Goal: Task Accomplishment & Management: Complete application form

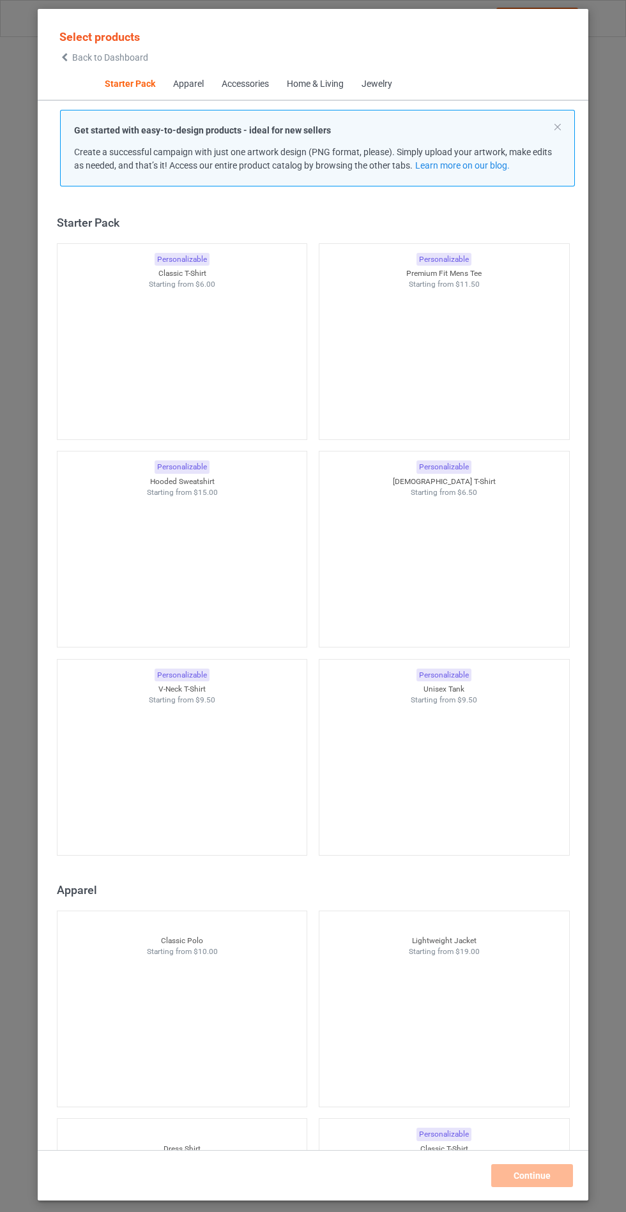
scroll to position [15, 0]
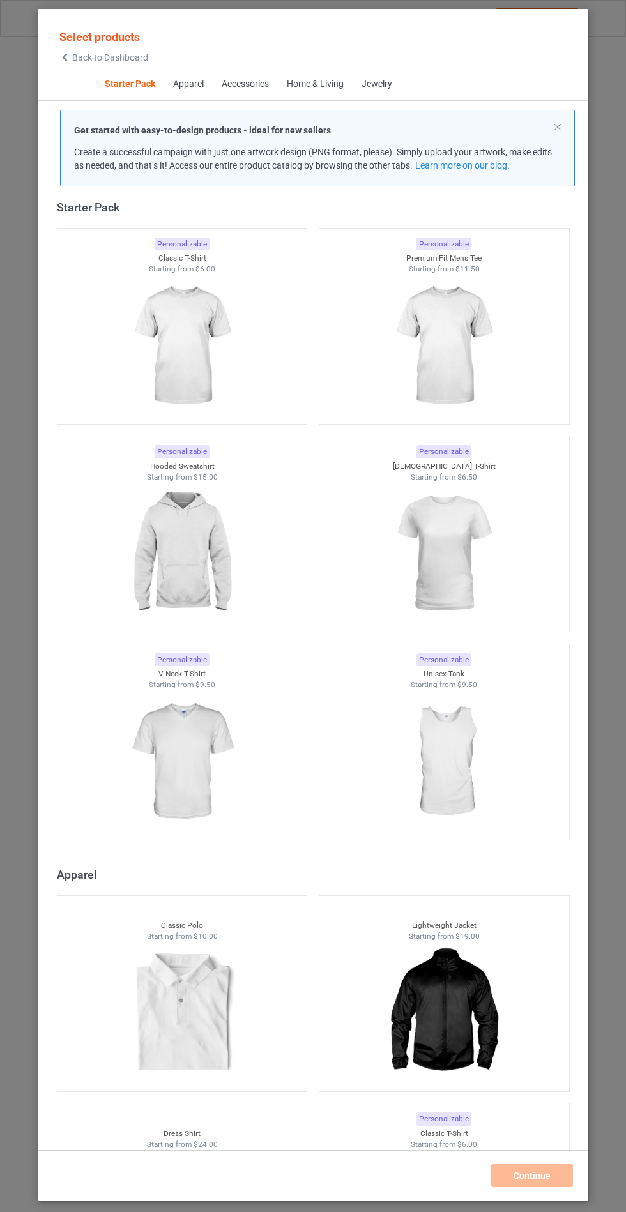
click at [172, 523] on img at bounding box center [182, 553] width 114 height 143
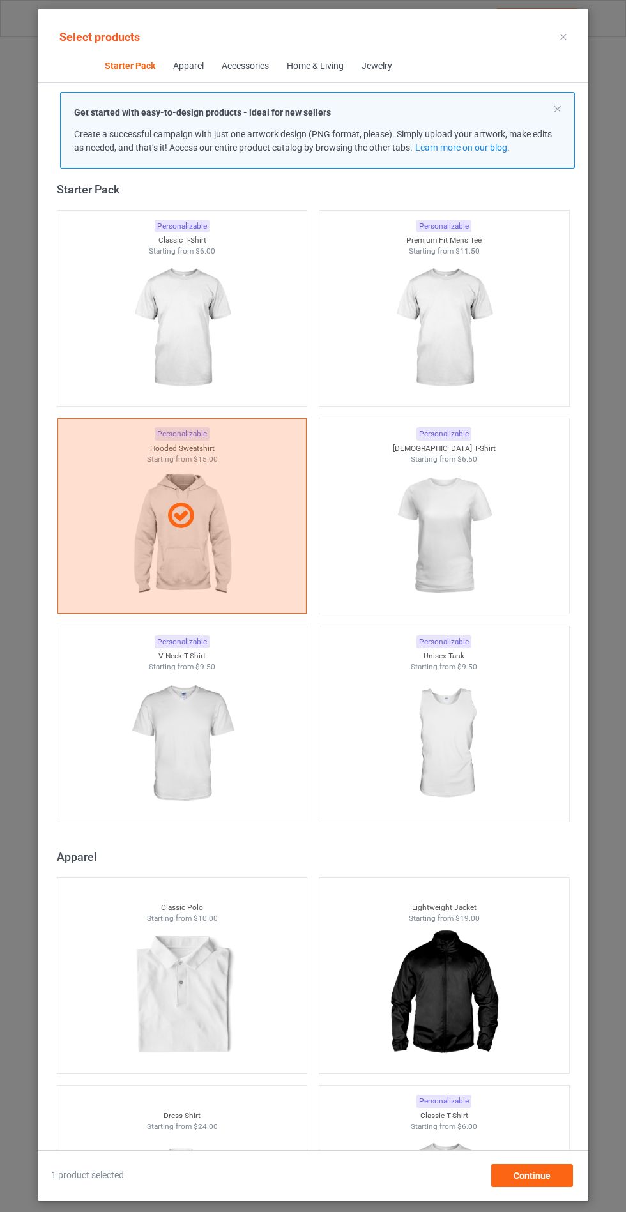
scroll to position [74, 0]
click at [527, 1178] on span "Continue" at bounding box center [531, 1176] width 37 height 10
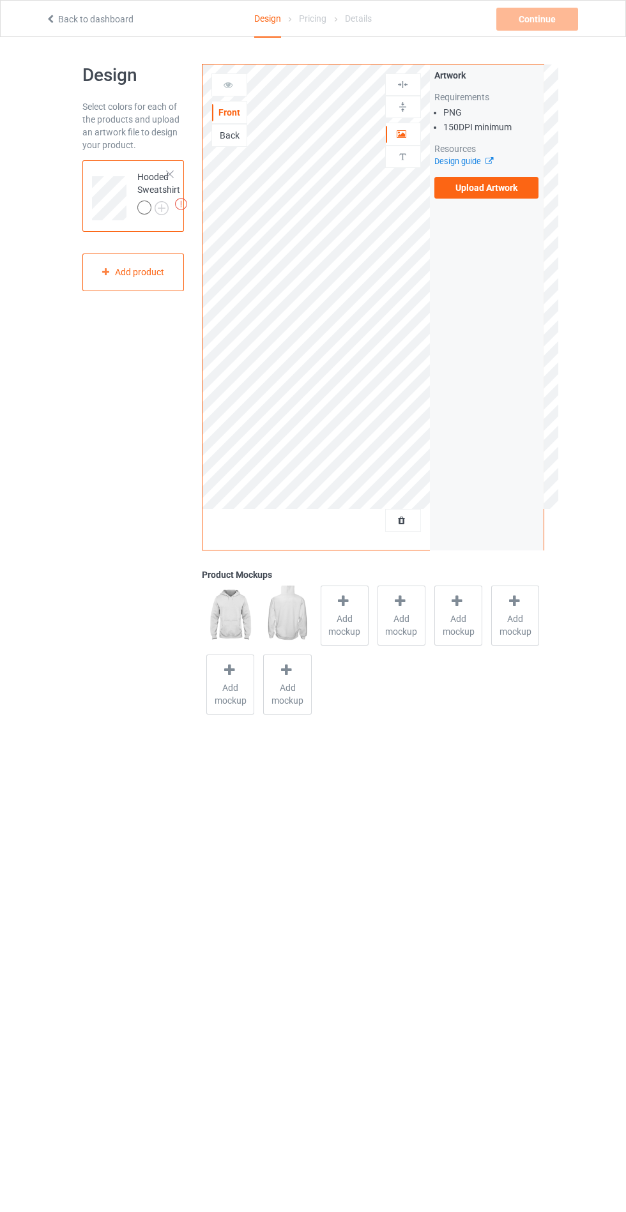
click at [501, 192] on label "Upload Artwork" at bounding box center [486, 188] width 105 height 22
click at [0, 0] on input "Upload Artwork" at bounding box center [0, 0] width 0 height 0
click at [506, 193] on label "Upload Artwork" at bounding box center [486, 188] width 105 height 22
click at [0, 0] on input "Upload Artwork" at bounding box center [0, 0] width 0 height 0
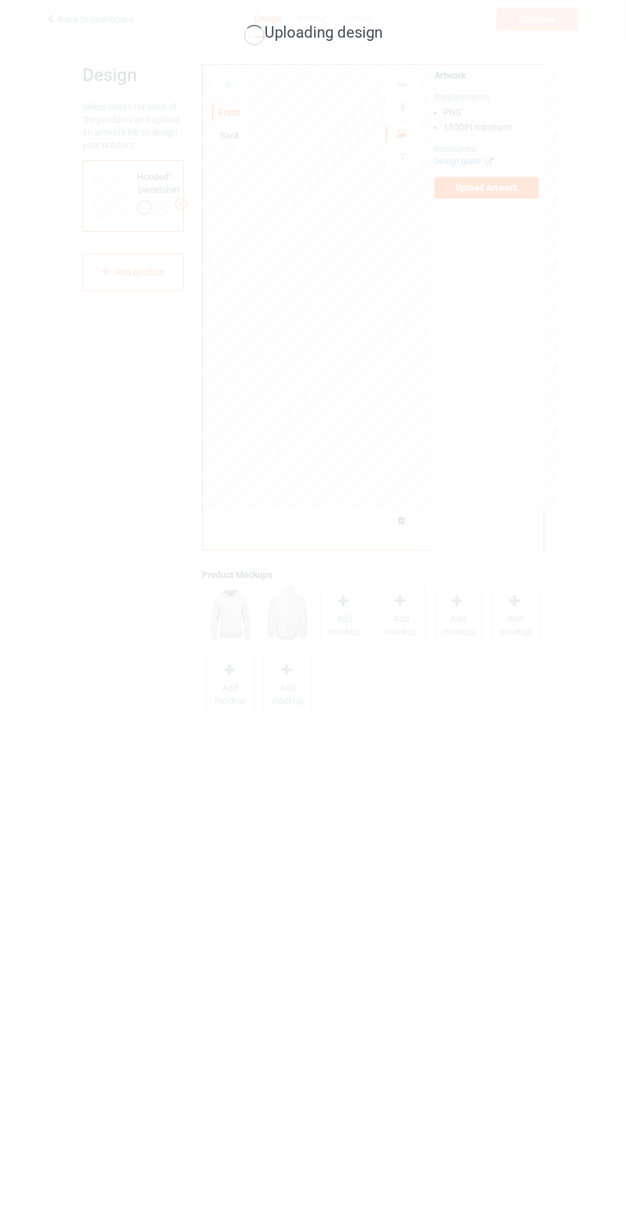
click at [353, 613] on div "Uploading design" at bounding box center [313, 606] width 626 height 1212
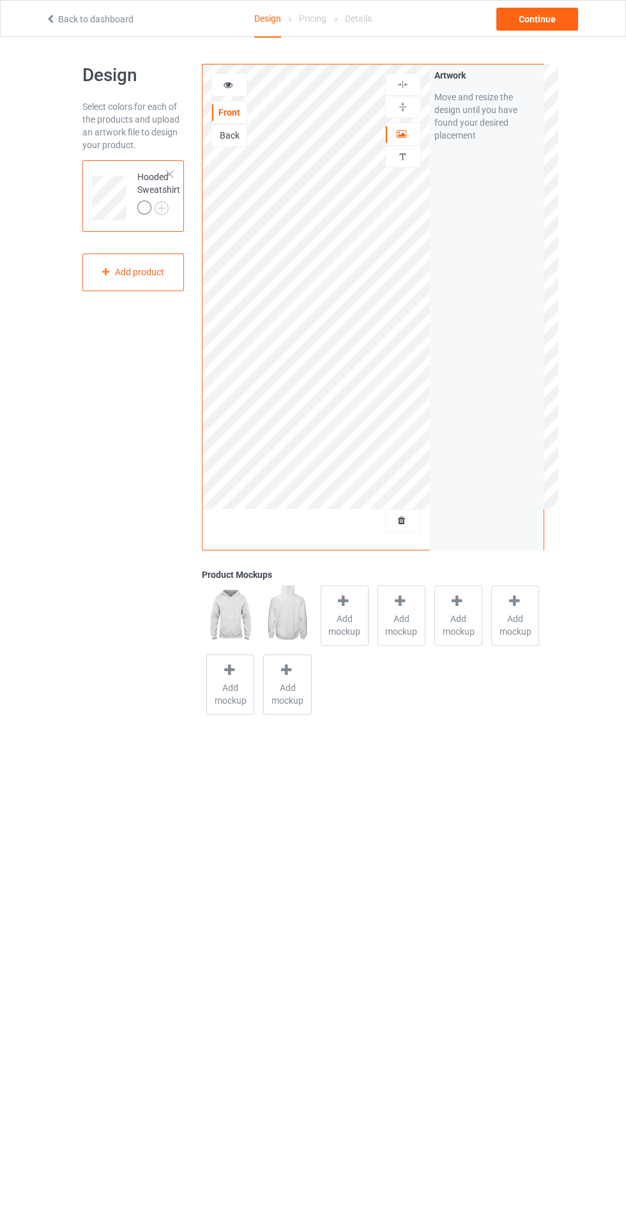
click at [414, 570] on div "Product Mockups" at bounding box center [373, 574] width 342 height 13
click at [356, 639] on div "Add mockup" at bounding box center [345, 616] width 48 height 60
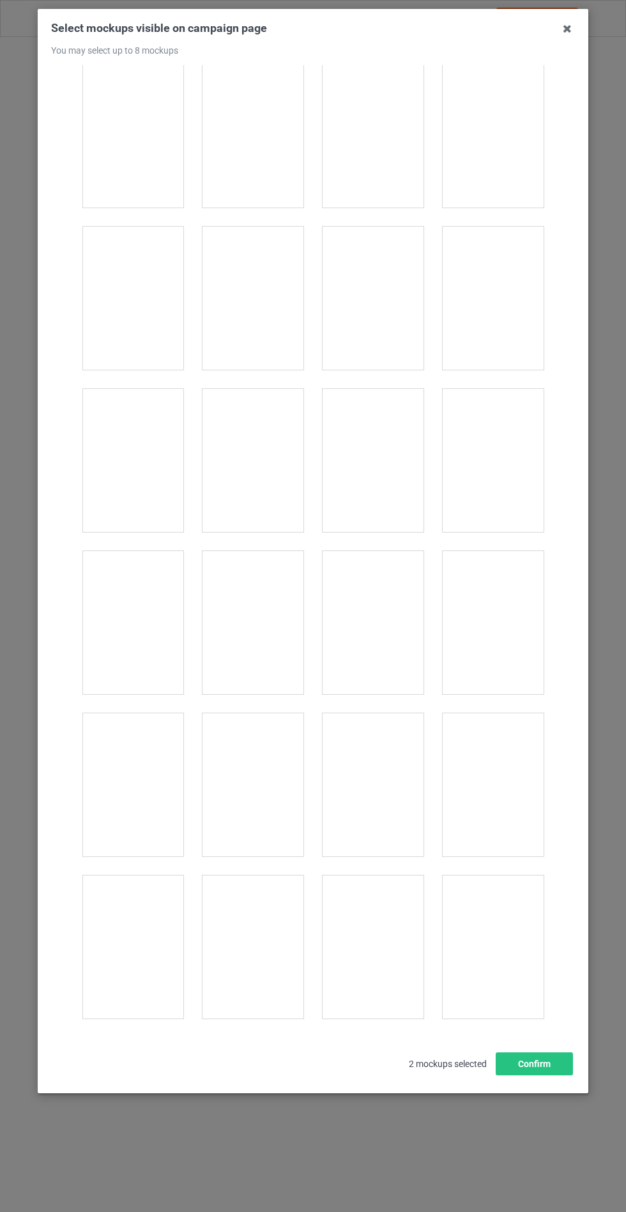
scroll to position [10307, 0]
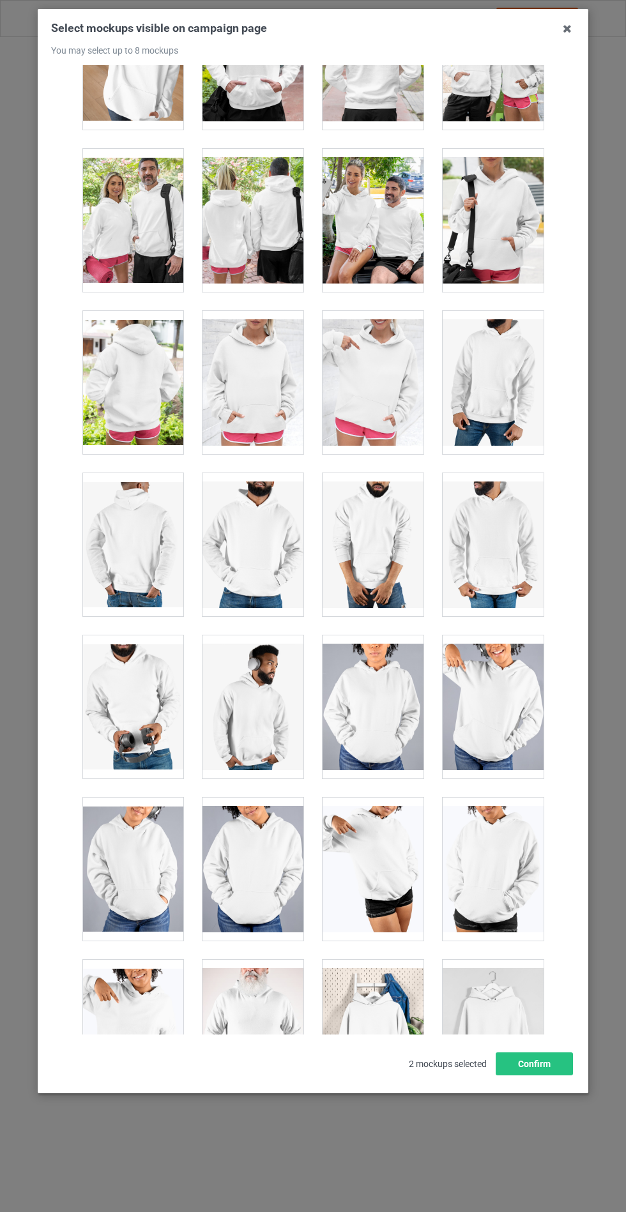
click at [271, 532] on div at bounding box center [252, 544] width 101 height 143
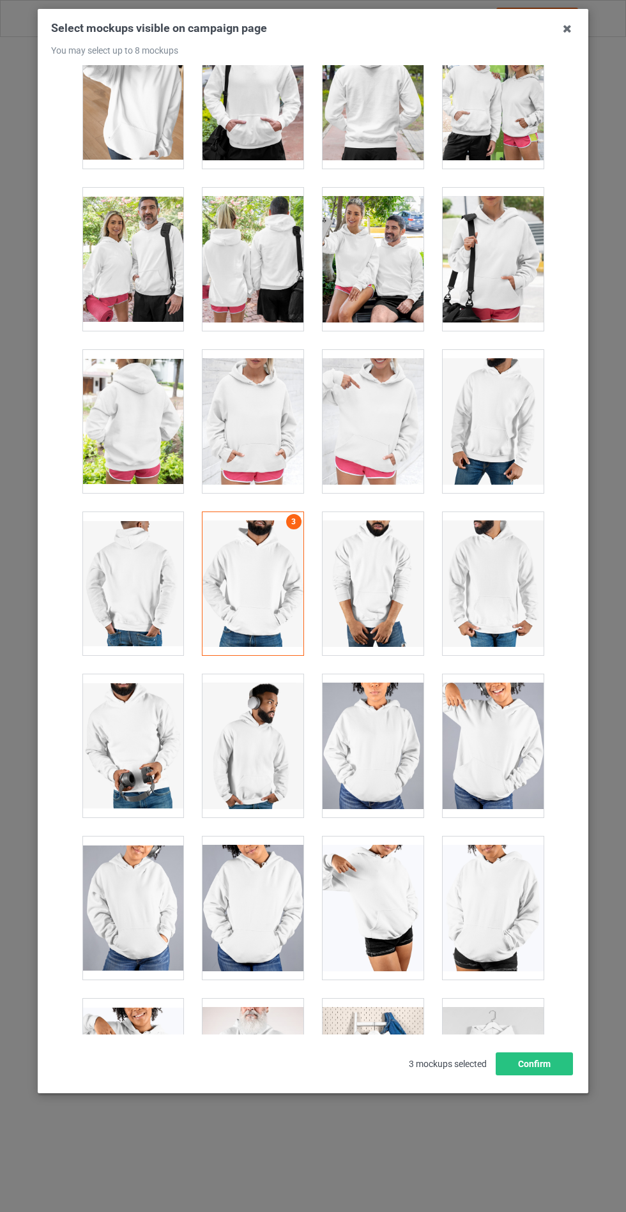
scroll to position [10254, 0]
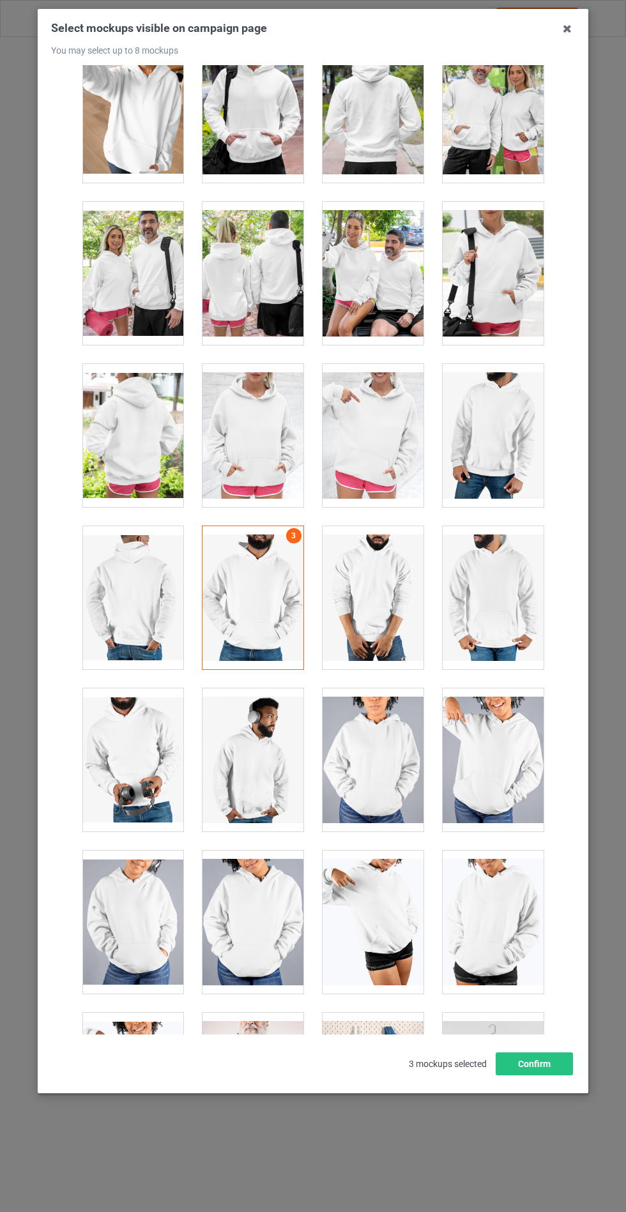
click at [287, 376] on div at bounding box center [252, 435] width 101 height 143
click at [263, 596] on div at bounding box center [252, 597] width 101 height 143
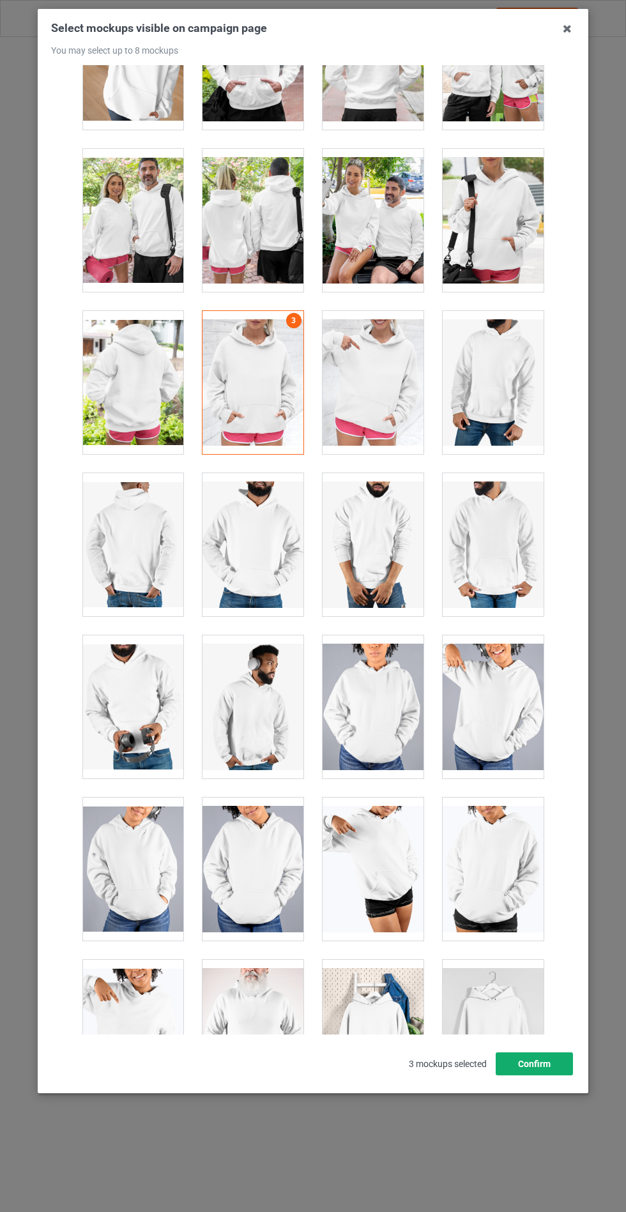
click at [531, 1075] on button "Confirm" at bounding box center [534, 1063] width 77 height 23
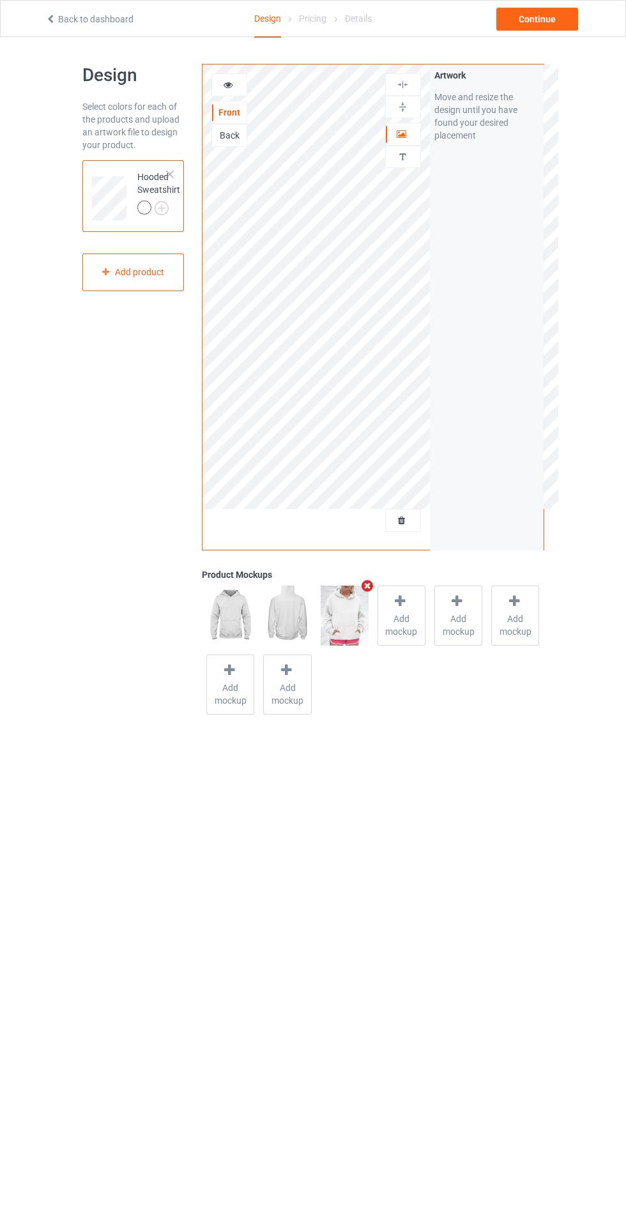
click at [0, 0] on img at bounding box center [0, 0] width 0 height 0
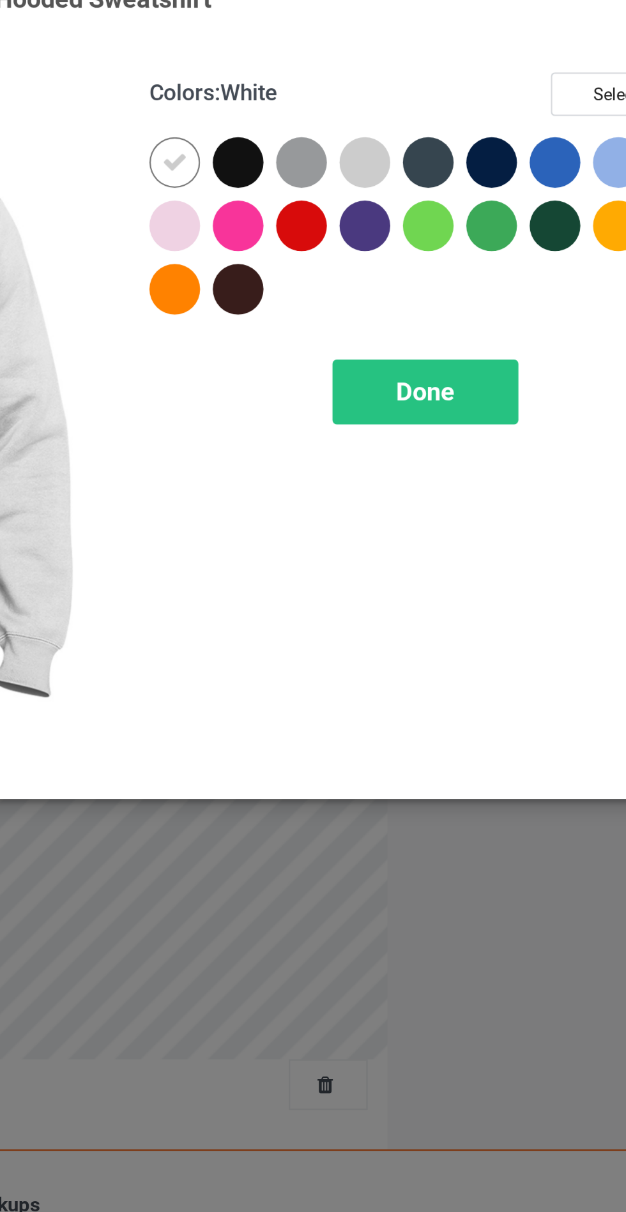
click at [360, 102] on div at bounding box center [362, 102] width 23 height 23
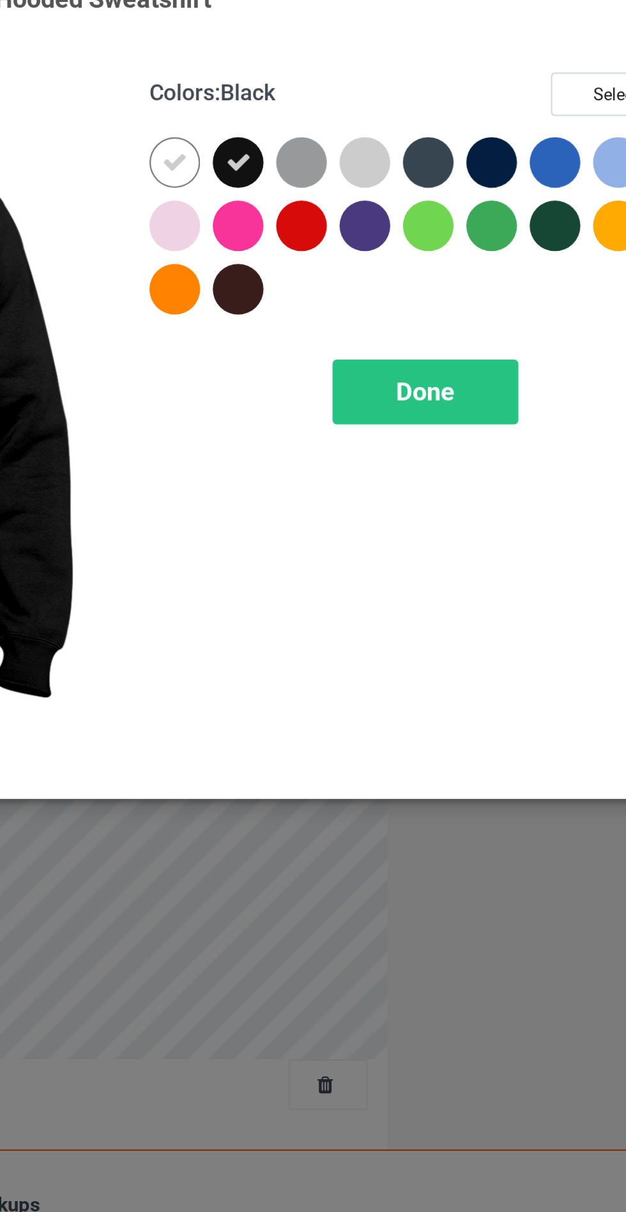
click at [384, 104] on div at bounding box center [390, 102] width 23 height 23
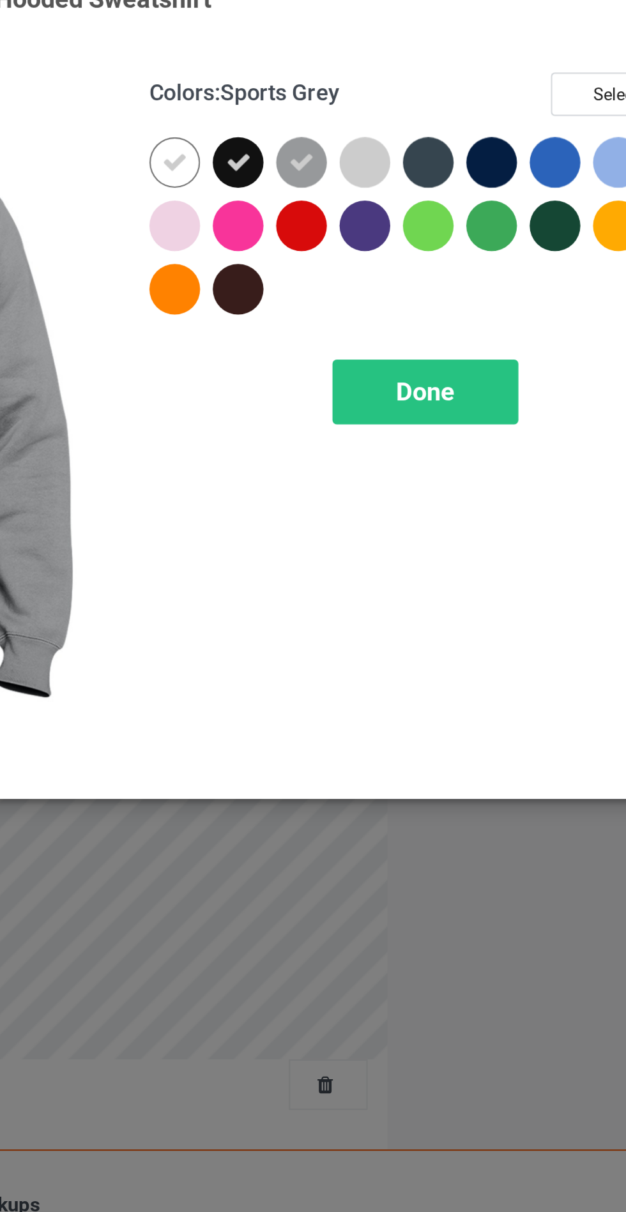
click at [453, 101] on div at bounding box center [448, 102] width 23 height 23
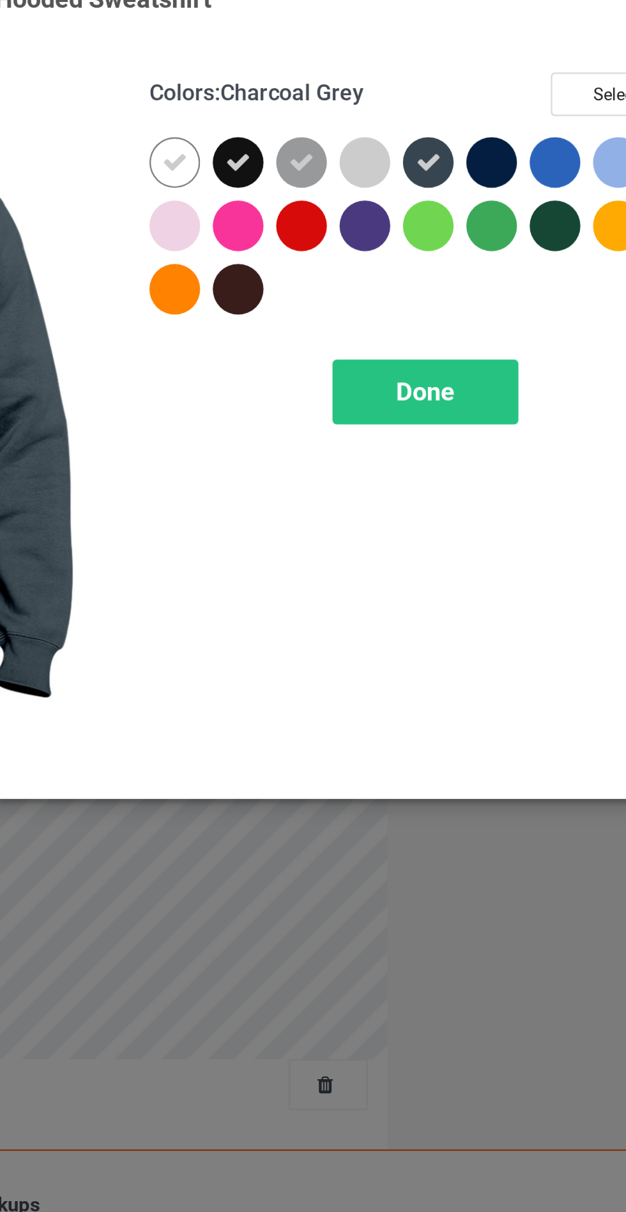
click at [480, 99] on div at bounding box center [477, 102] width 23 height 23
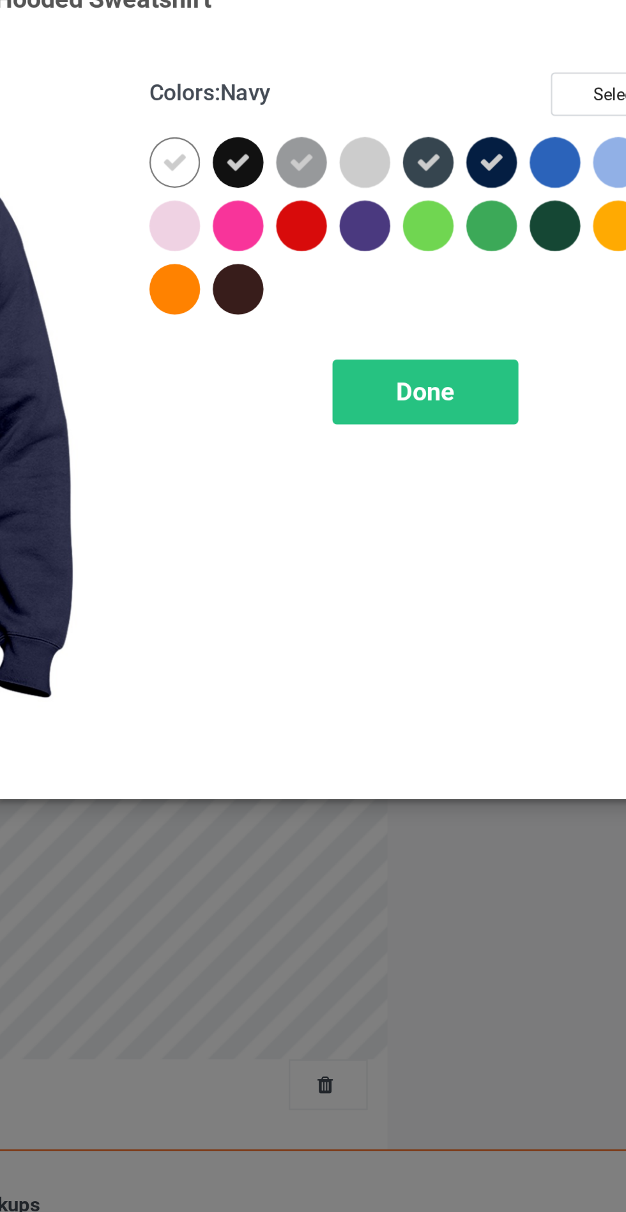
click at [424, 131] on div at bounding box center [419, 130] width 23 height 23
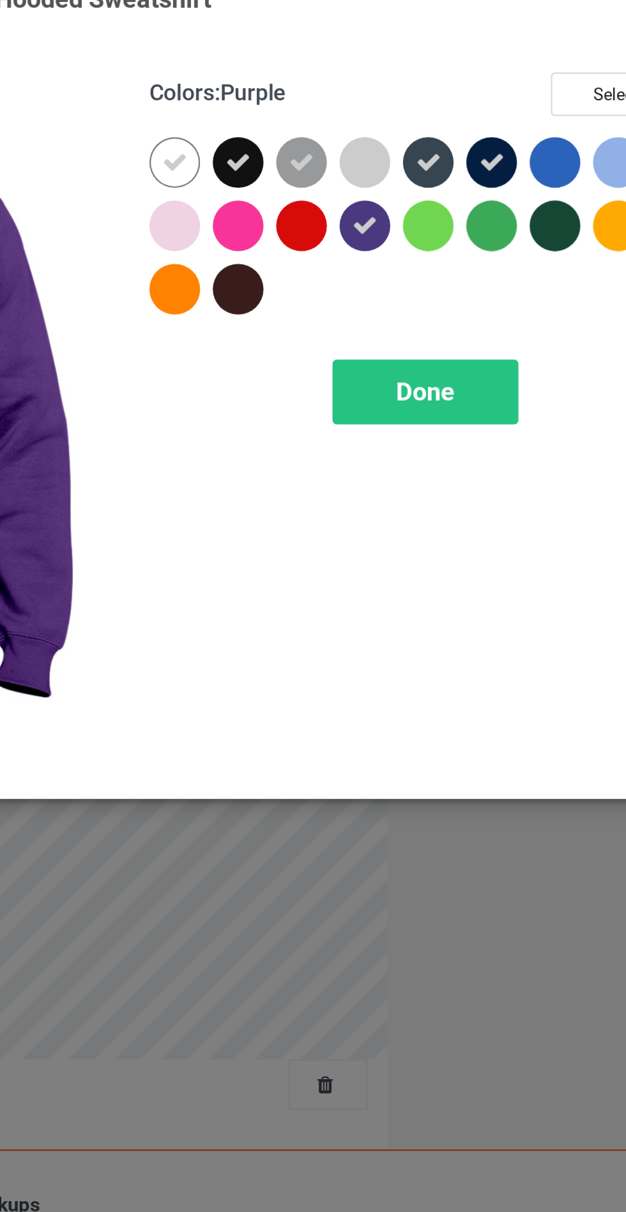
click at [468, 199] on div "Done" at bounding box center [447, 206] width 84 height 29
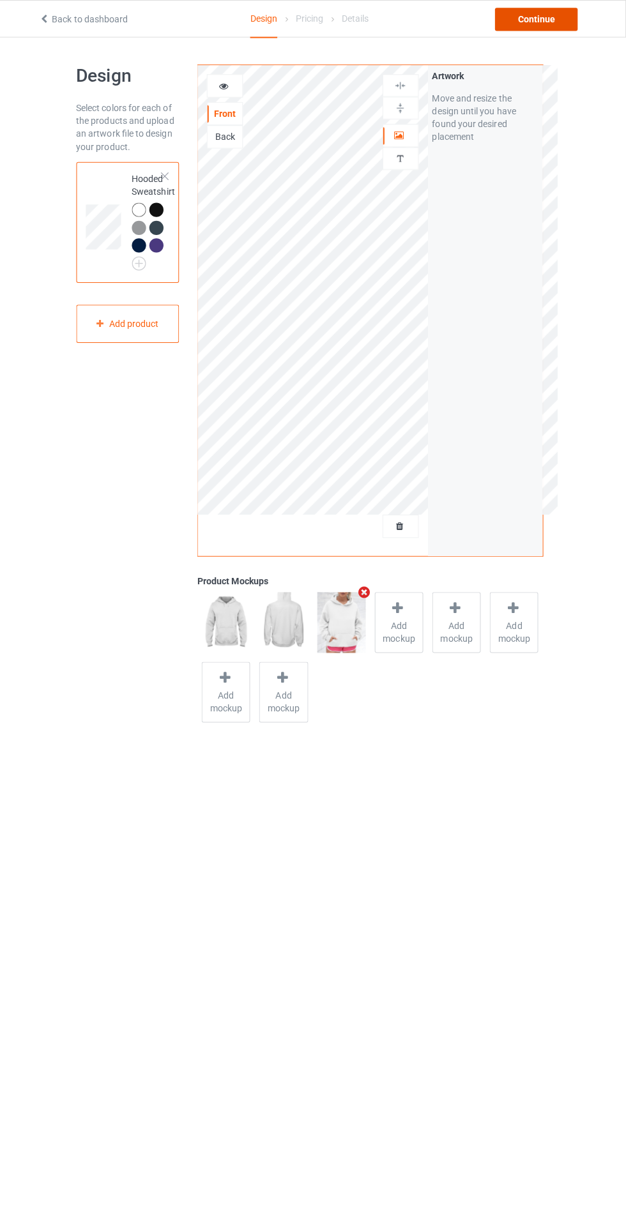
click at [542, 13] on div "Continue" at bounding box center [537, 19] width 82 height 23
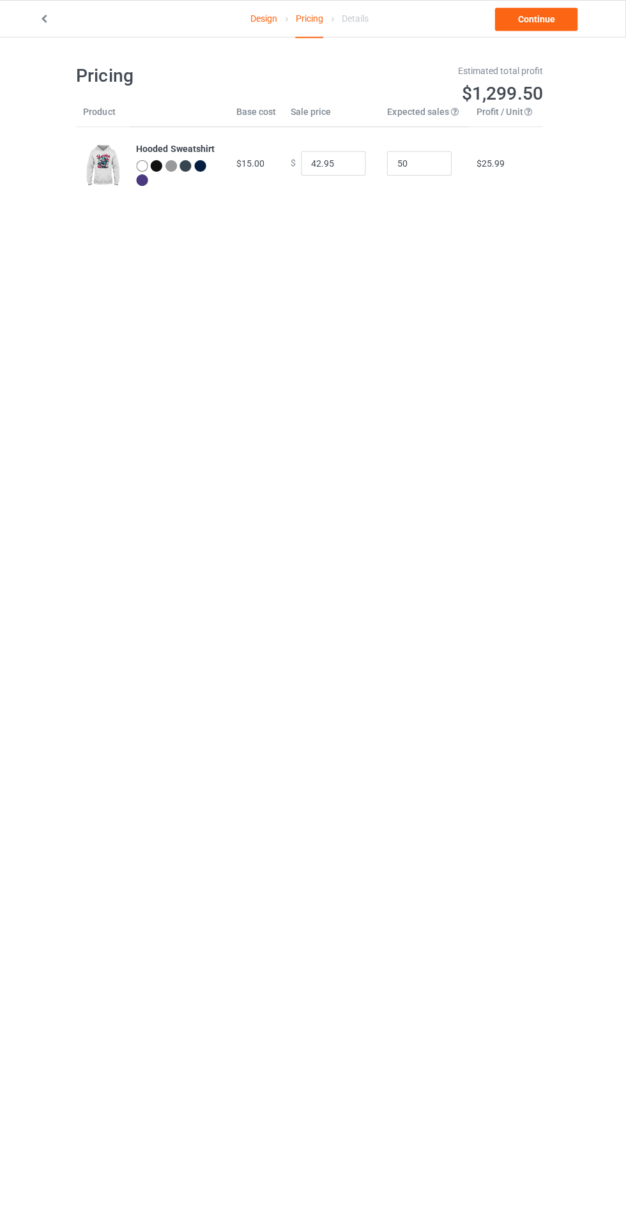
click at [548, 23] on link "Continue" at bounding box center [537, 19] width 82 height 23
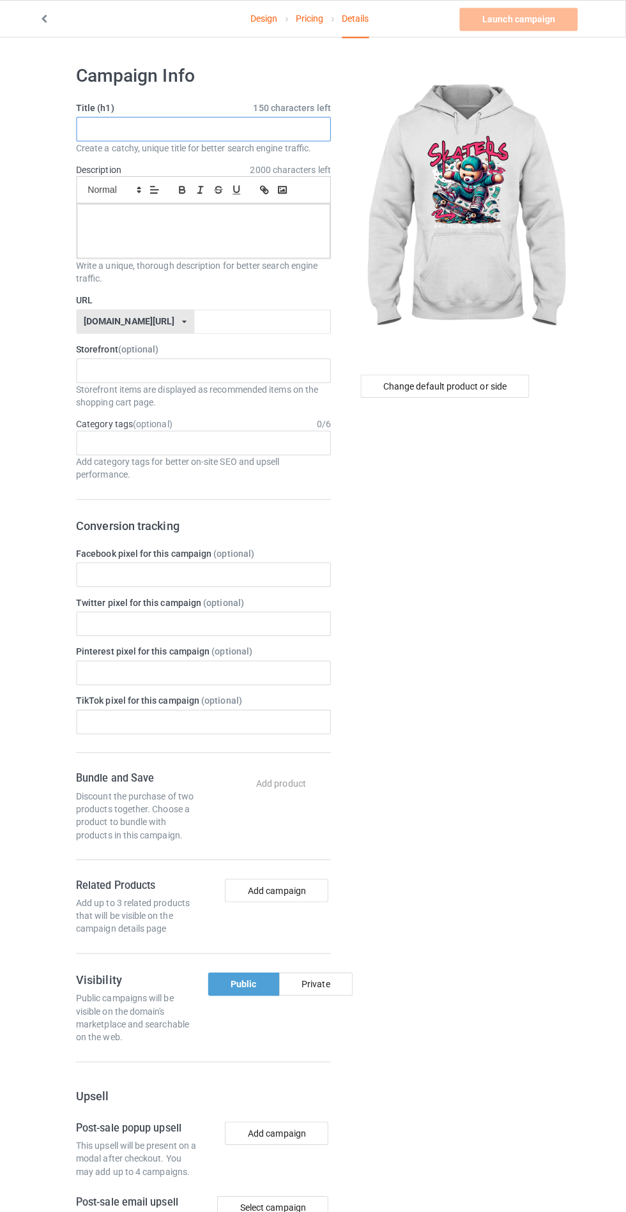
click at [280, 130] on input "text" at bounding box center [208, 128] width 252 height 24
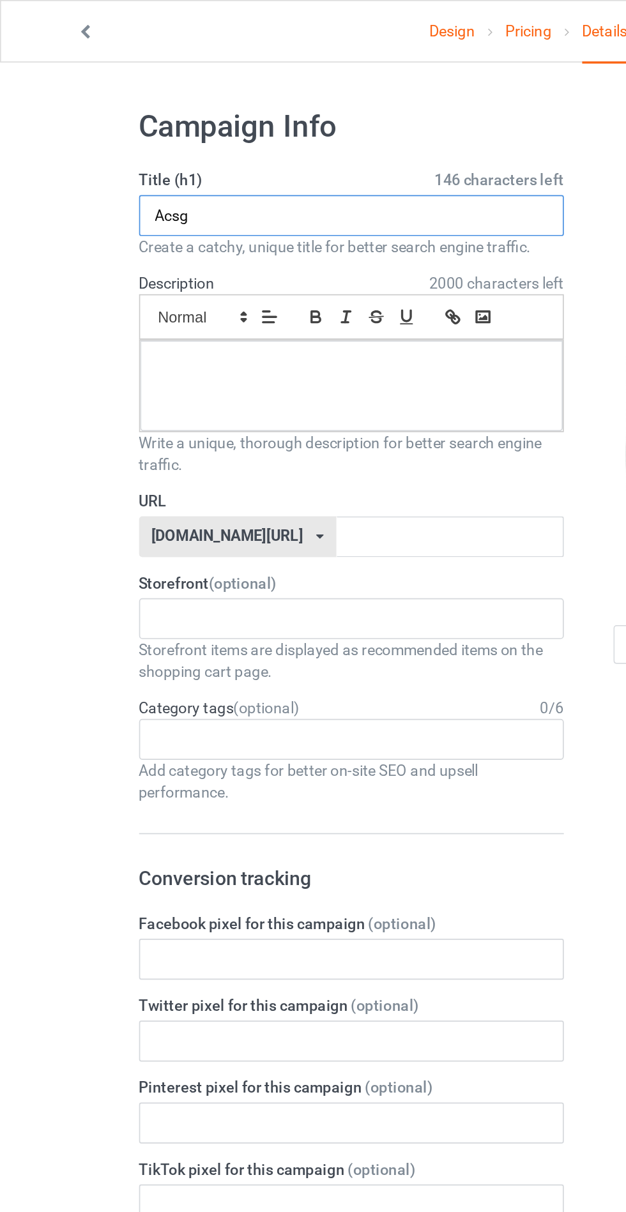
type input "Acsg"
click at [124, 220] on p at bounding box center [208, 216] width 230 height 12
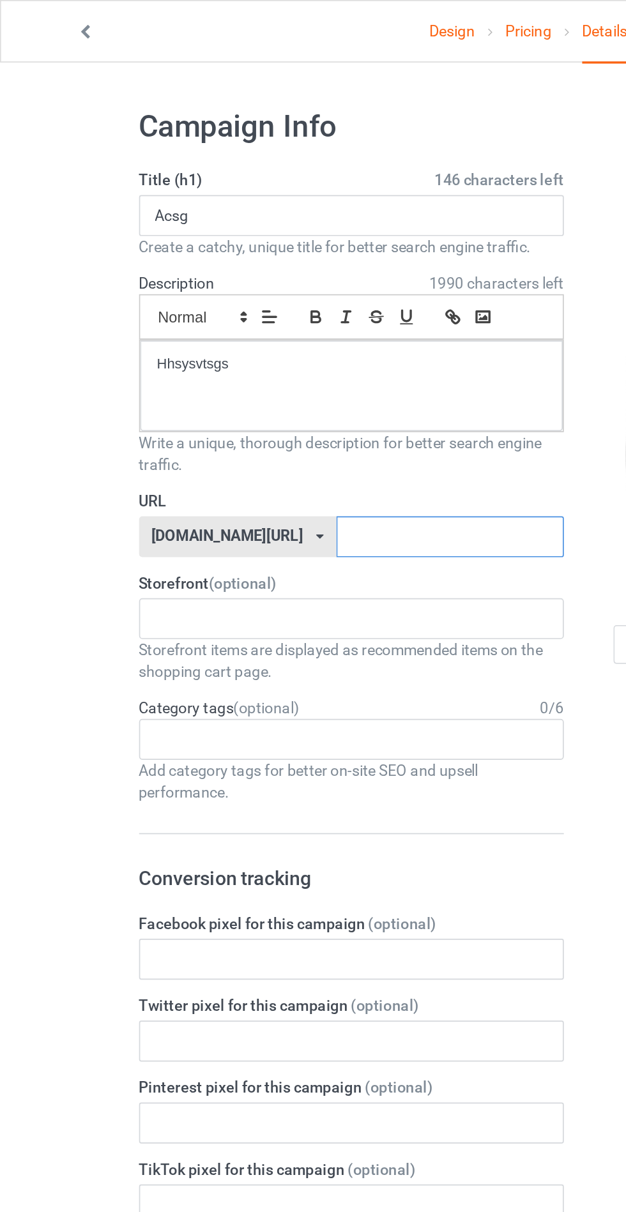
click at [279, 322] on input "text" at bounding box center [266, 318] width 135 height 24
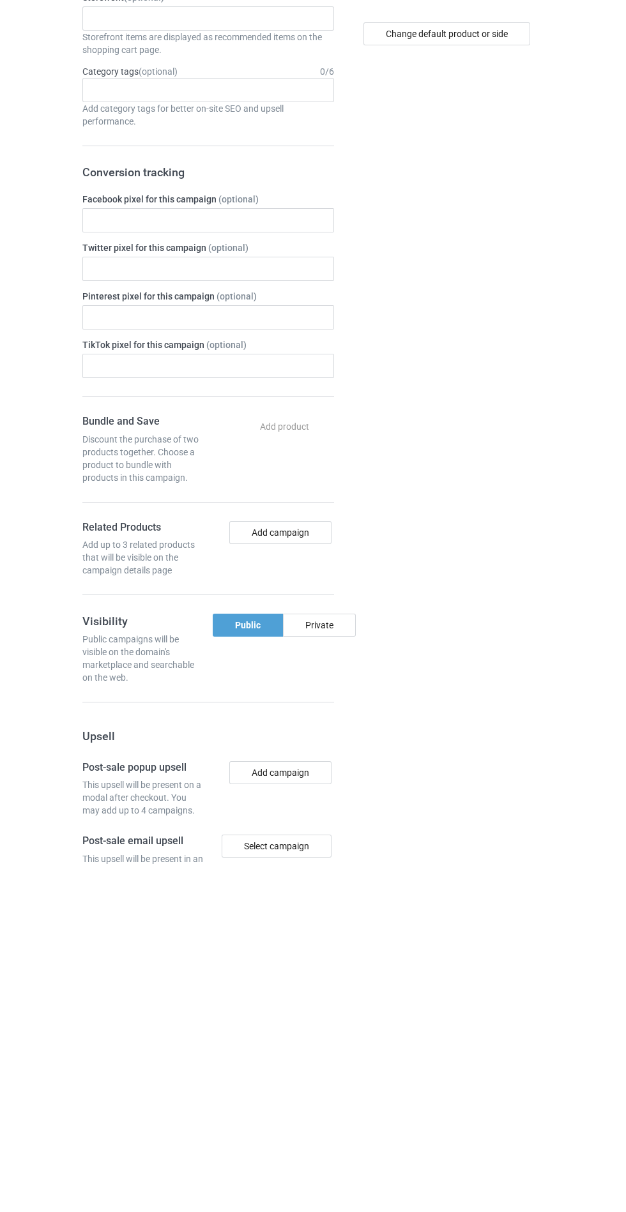
type input "Jehhdhdhehe"
click at [347, 973] on div "Change default product or side" at bounding box center [448, 776] width 210 height 1442
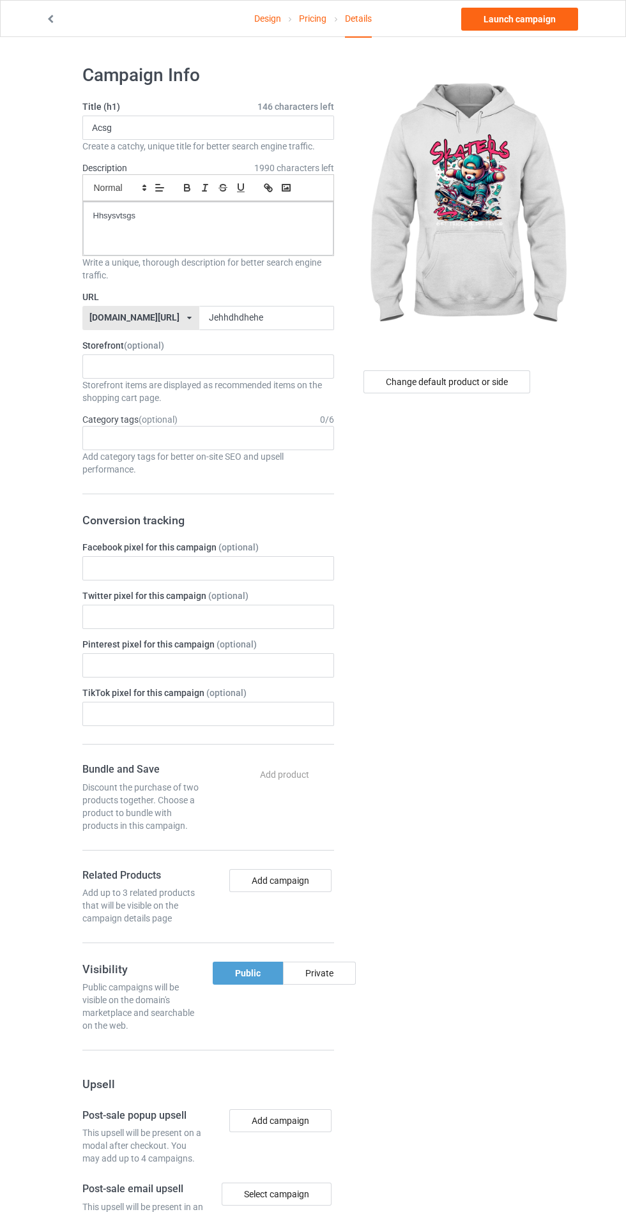
click at [317, 1001] on div "Public Private" at bounding box center [273, 997] width 130 height 70
click at [342, 963] on div "Private" at bounding box center [319, 973] width 73 height 23
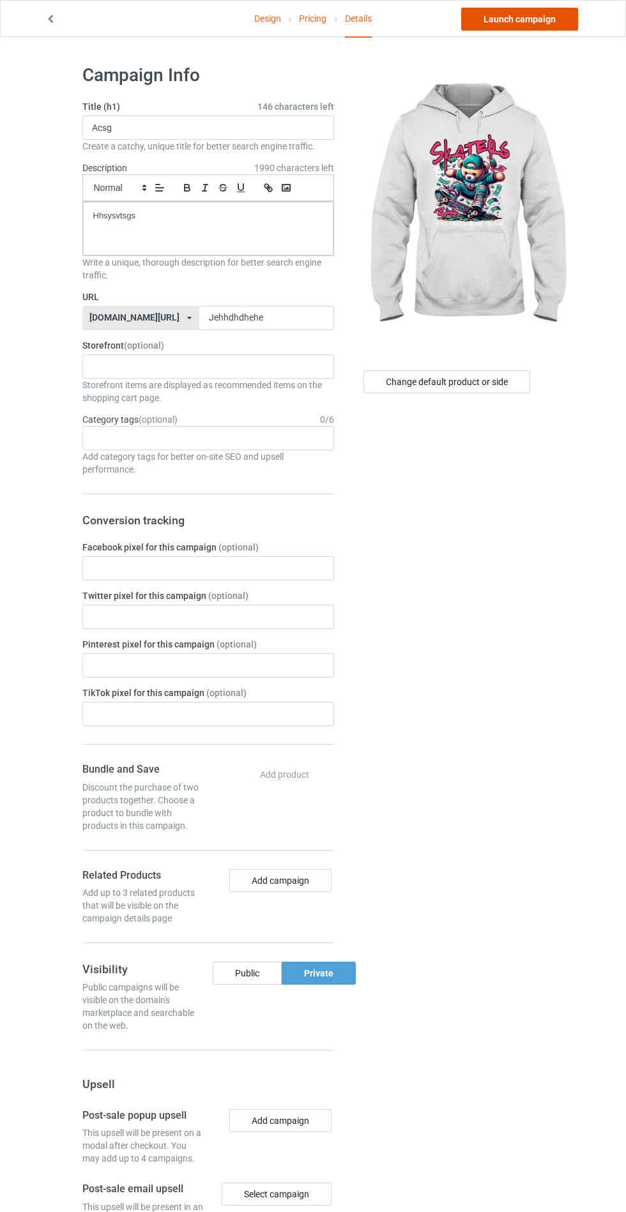
click at [538, 24] on link "Launch campaign" at bounding box center [519, 19] width 117 height 23
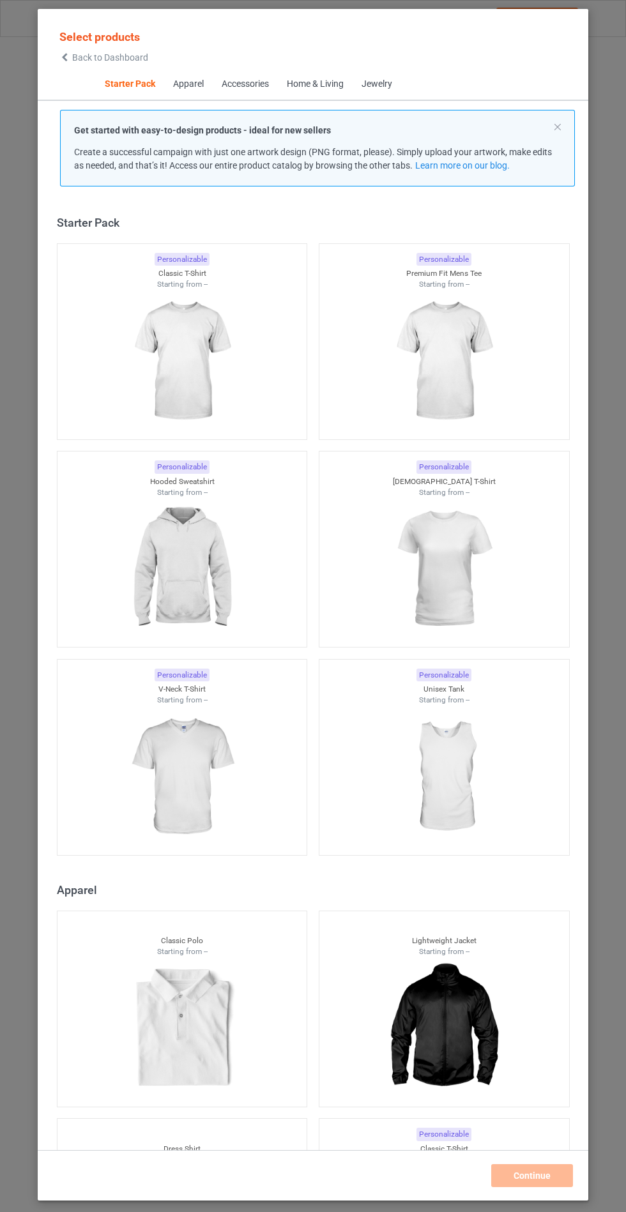
scroll to position [15, 0]
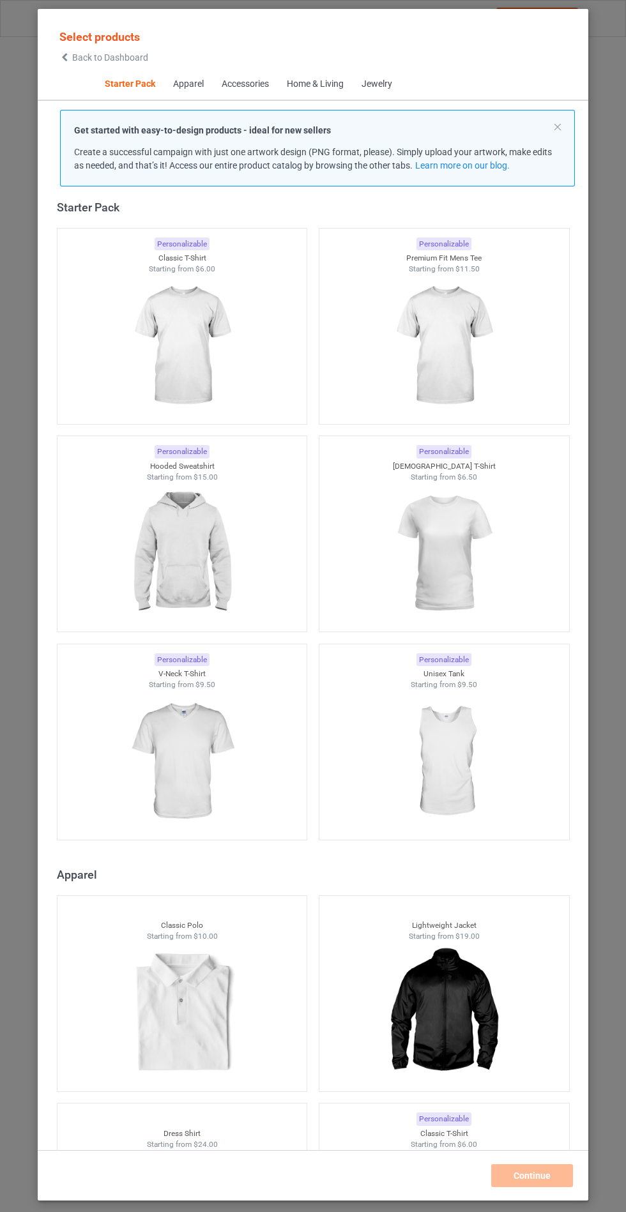
click at [193, 546] on img at bounding box center [182, 553] width 114 height 143
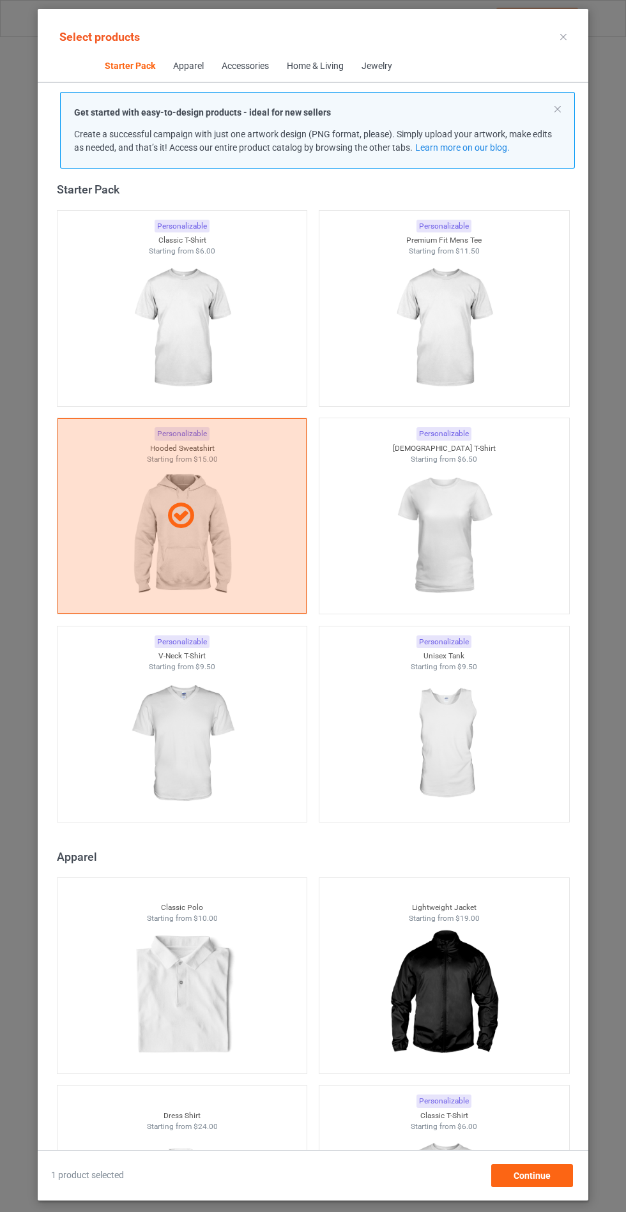
scroll to position [74, 0]
click at [552, 1183] on div "Continue" at bounding box center [532, 1175] width 82 height 23
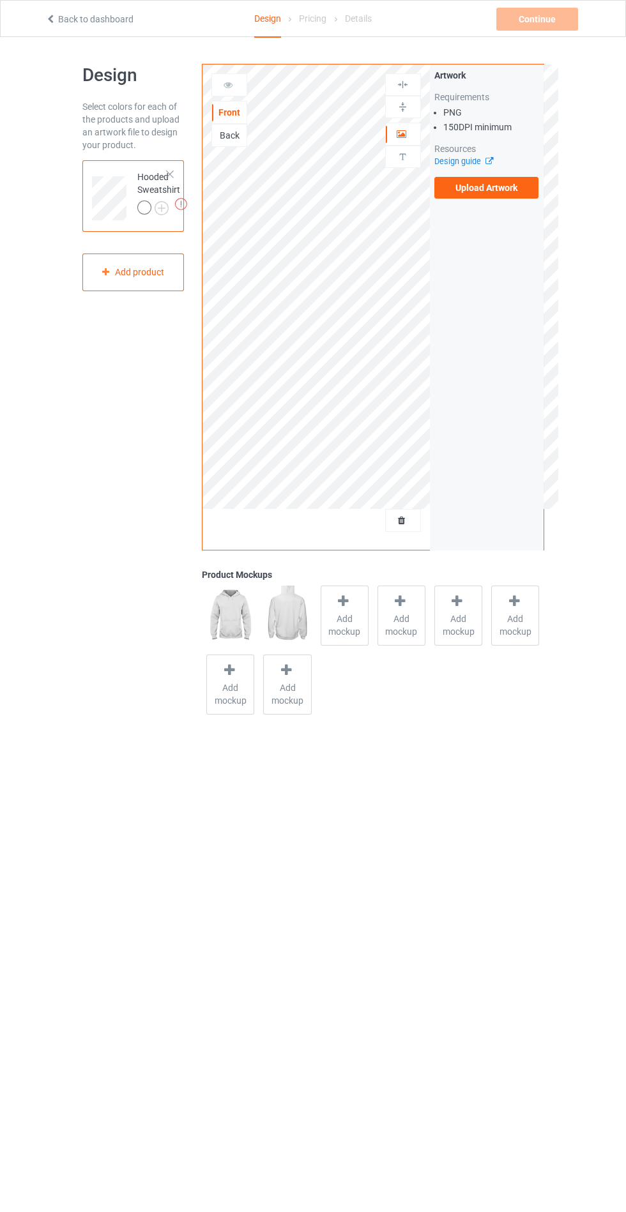
click at [489, 188] on label "Upload Artwork" at bounding box center [486, 188] width 105 height 22
click at [0, 0] on input "Upload Artwork" at bounding box center [0, 0] width 0 height 0
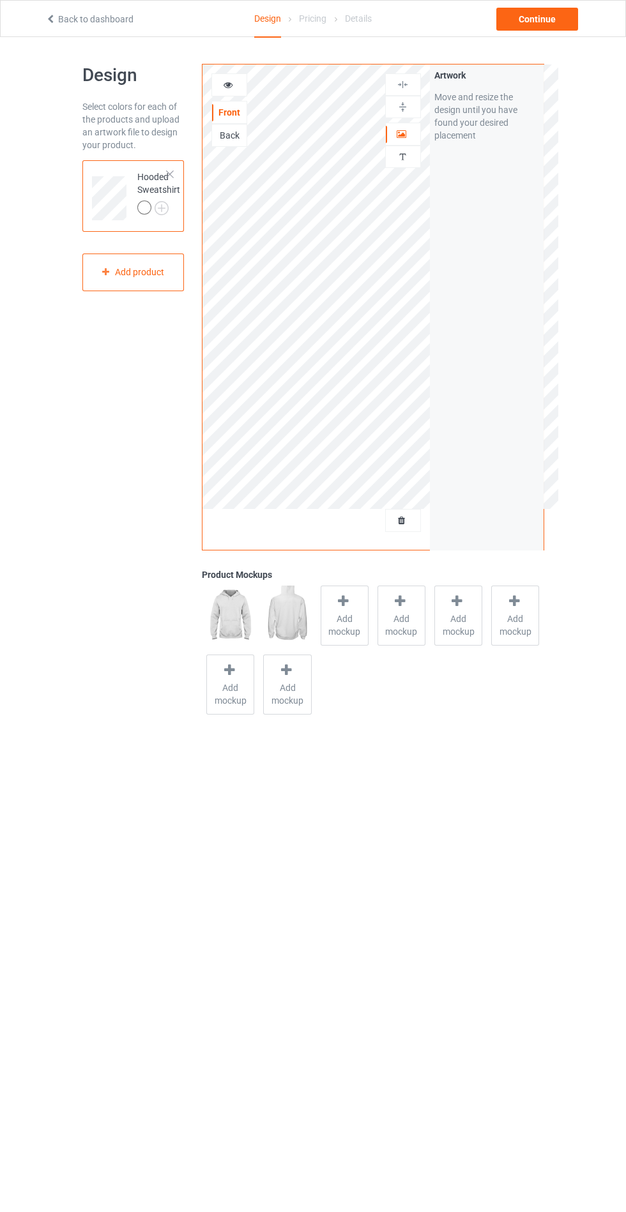
click at [334, 616] on span "Add mockup" at bounding box center [344, 625] width 47 height 26
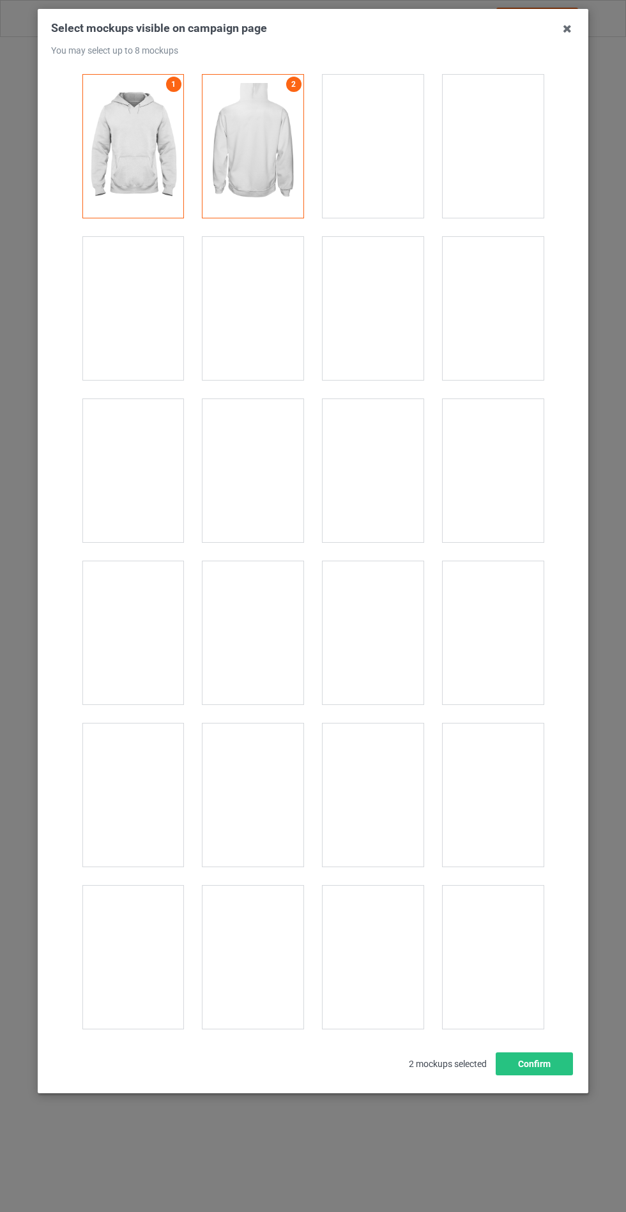
scroll to position [10307, 0]
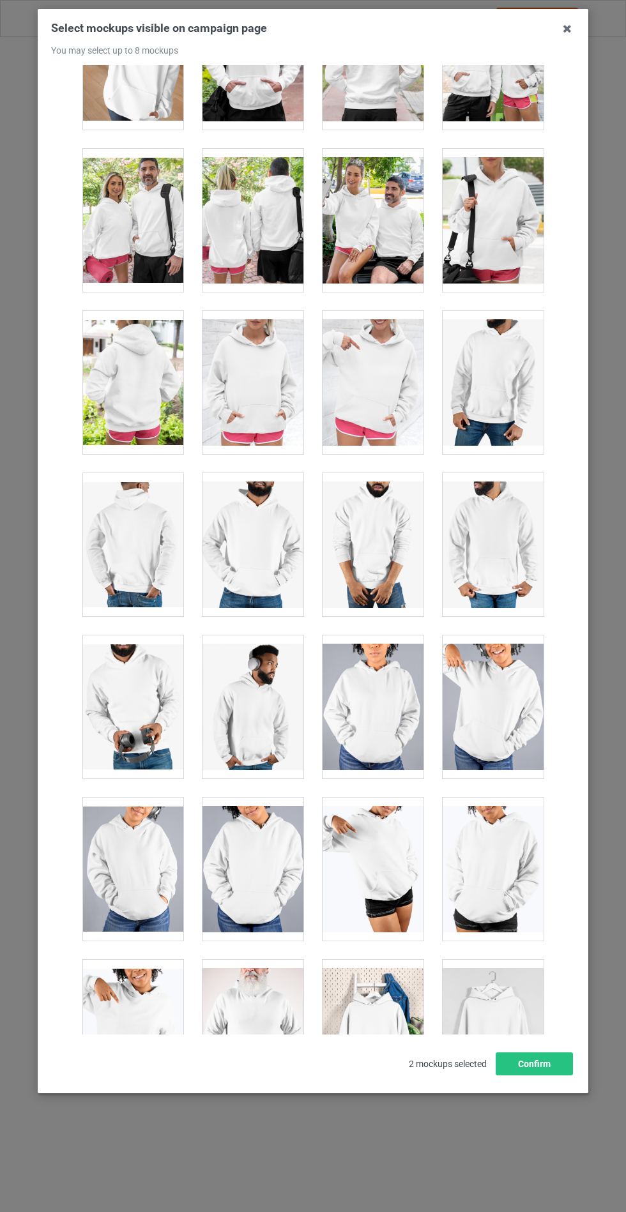
click at [247, 342] on div at bounding box center [252, 382] width 101 height 143
click at [525, 1075] on button "Confirm" at bounding box center [534, 1063] width 77 height 23
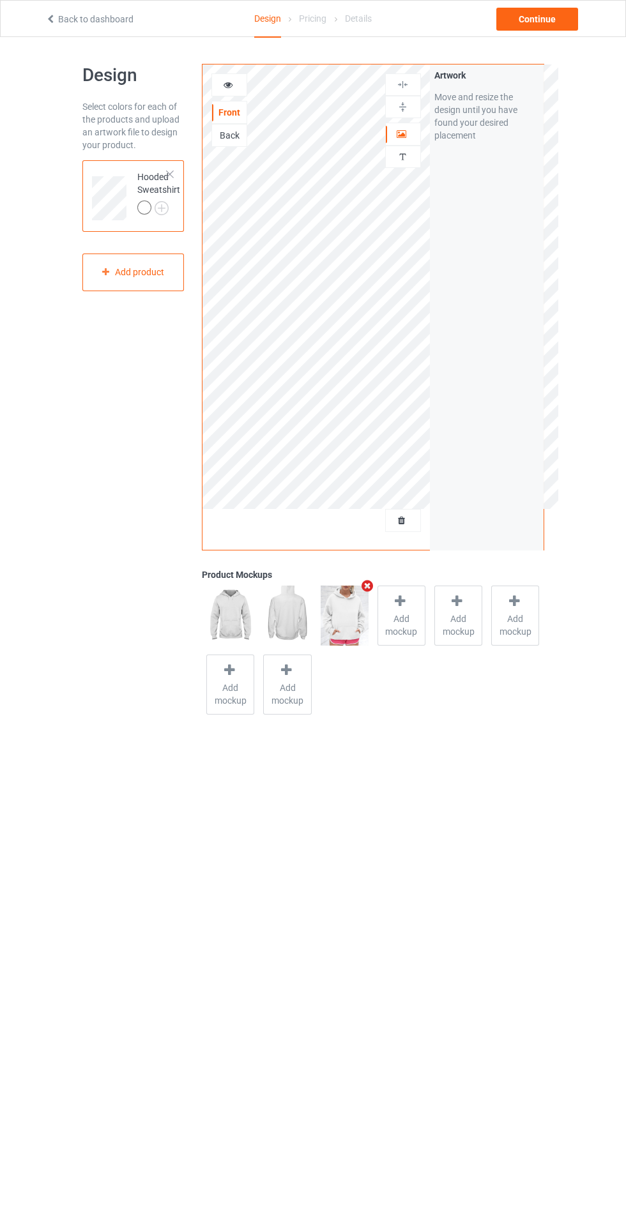
click at [0, 0] on img at bounding box center [0, 0] width 0 height 0
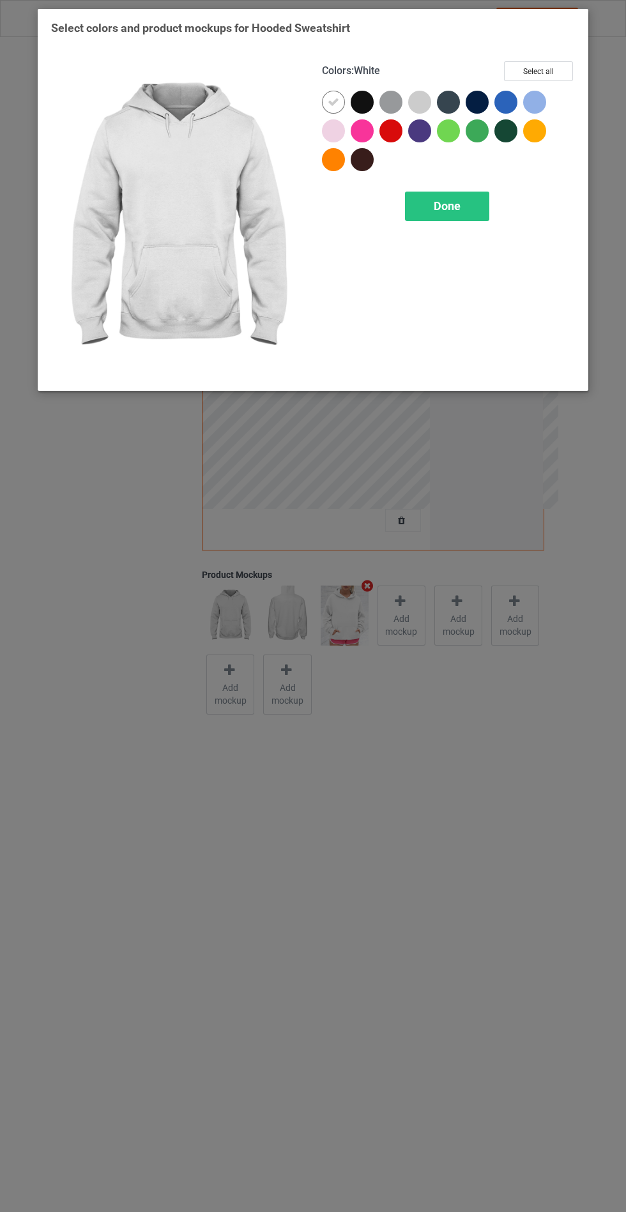
click at [338, 130] on div at bounding box center [333, 130] width 23 height 23
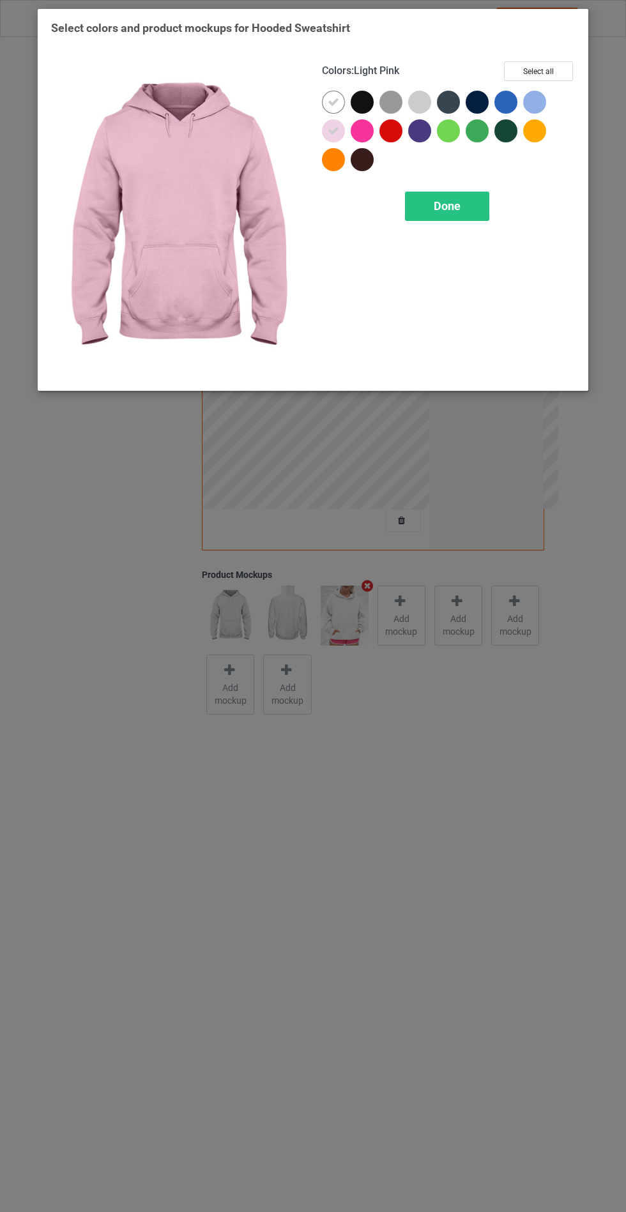
click at [413, 104] on div at bounding box center [419, 102] width 23 height 23
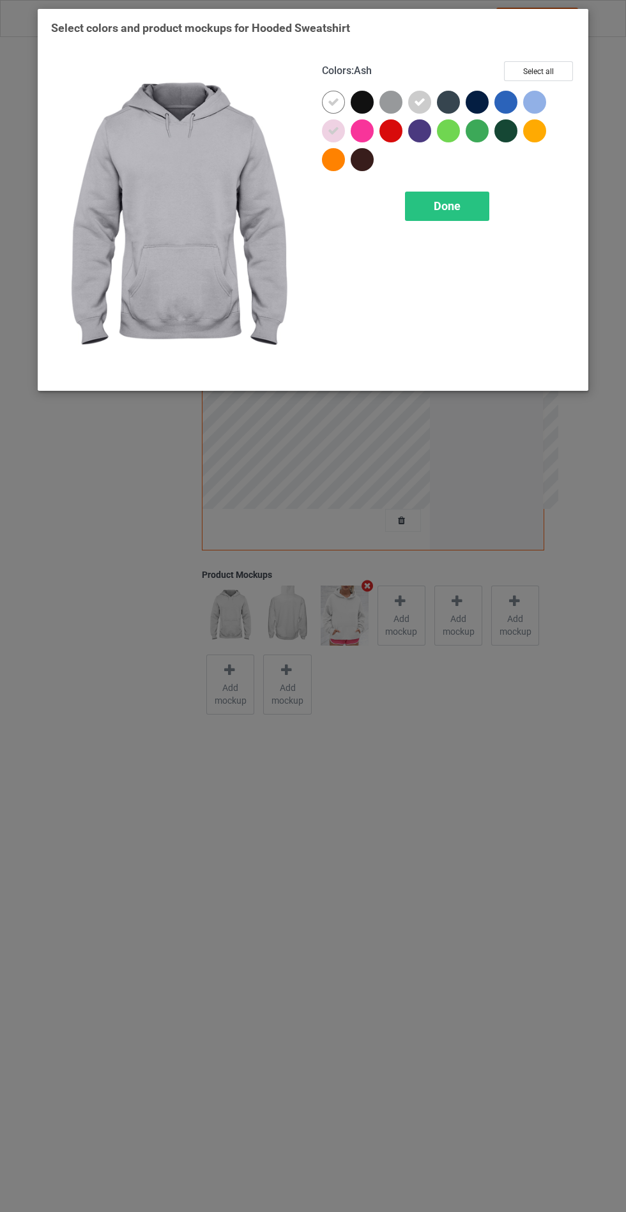
click at [533, 102] on div at bounding box center [534, 102] width 23 height 23
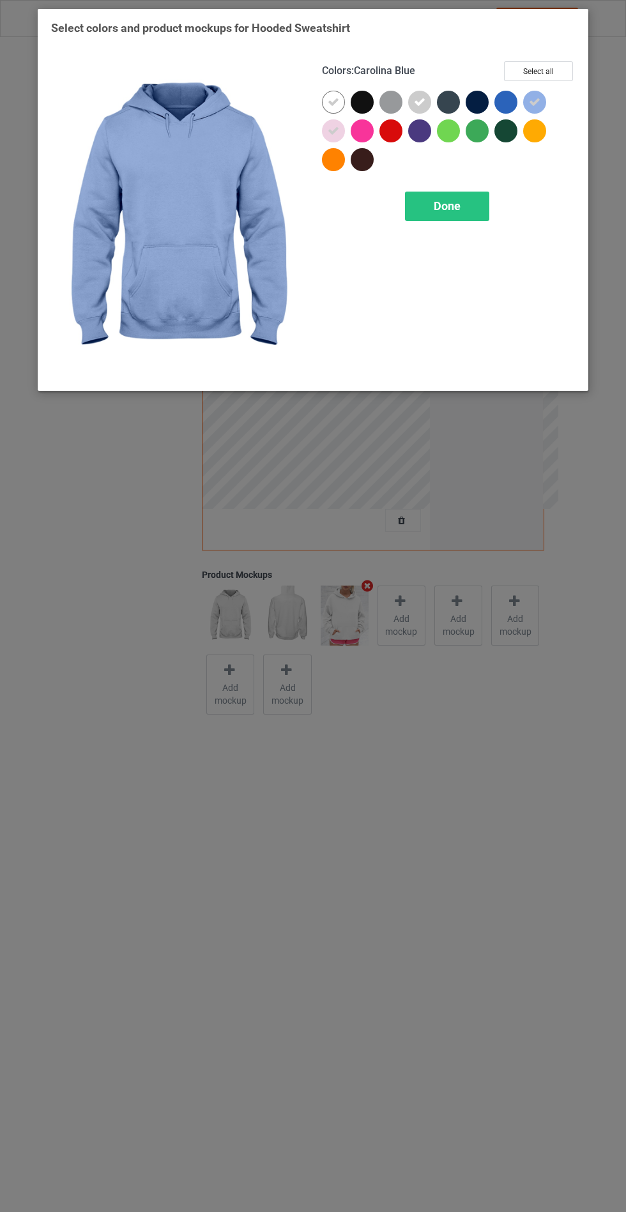
click at [530, 96] on icon at bounding box center [534, 101] width 11 height 11
click at [529, 92] on div at bounding box center [534, 102] width 23 height 23
click at [365, 126] on div at bounding box center [362, 130] width 23 height 23
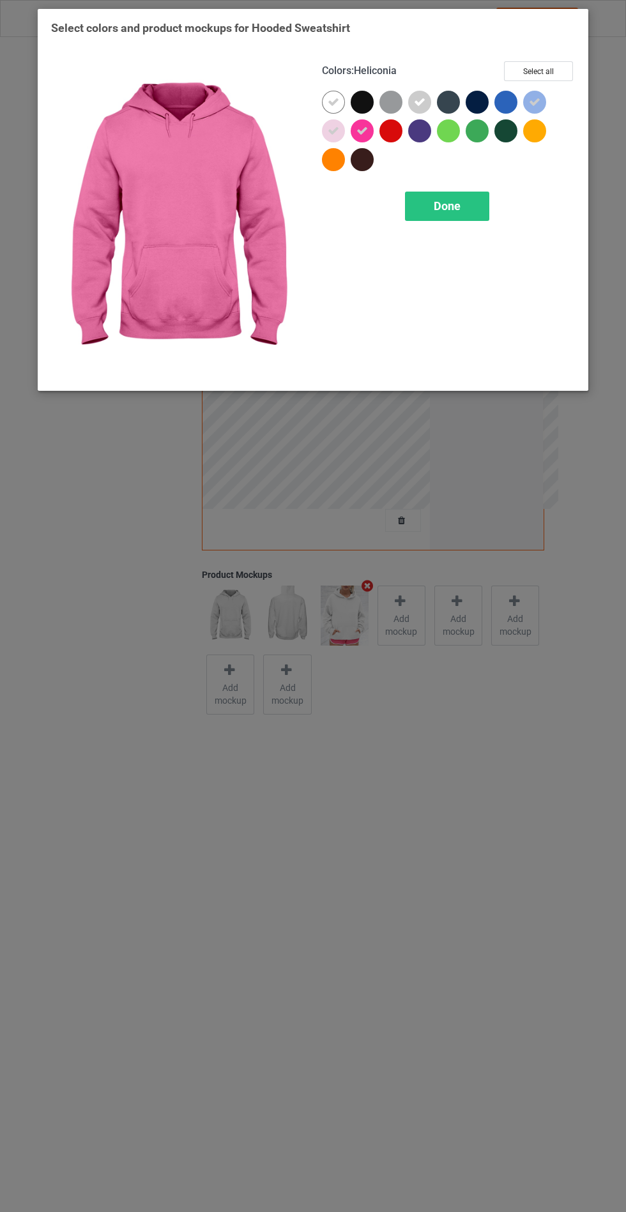
click at [534, 131] on div at bounding box center [534, 130] width 23 height 23
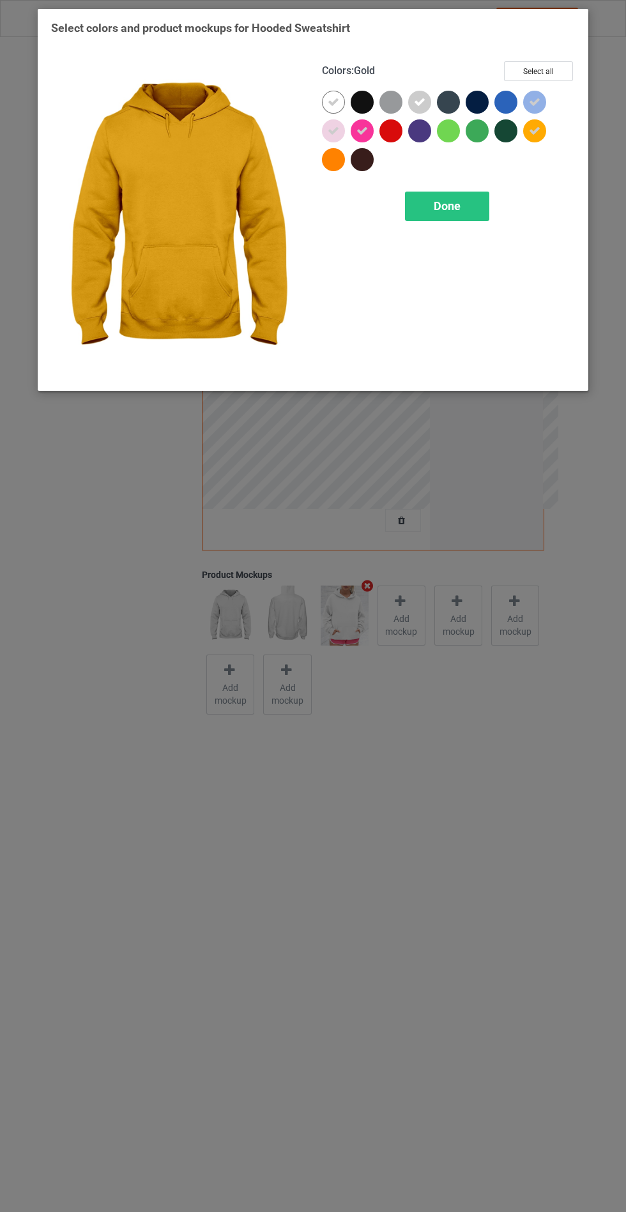
click at [462, 202] on div "Done" at bounding box center [447, 206] width 84 height 29
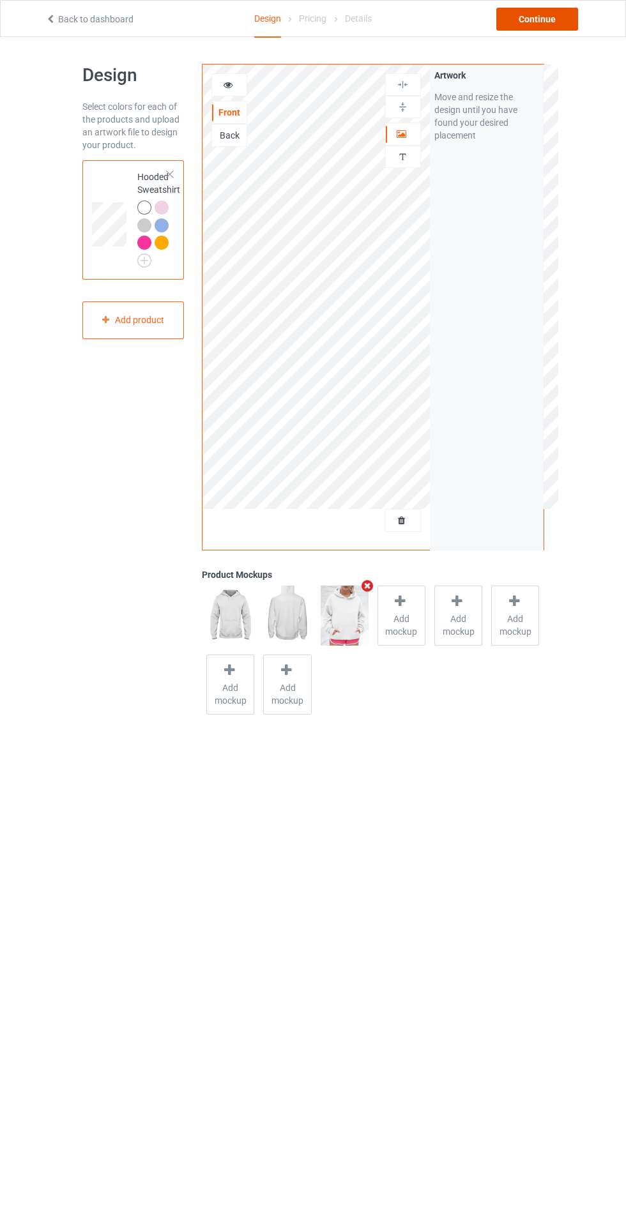
click at [545, 22] on div "Continue" at bounding box center [537, 19] width 82 height 23
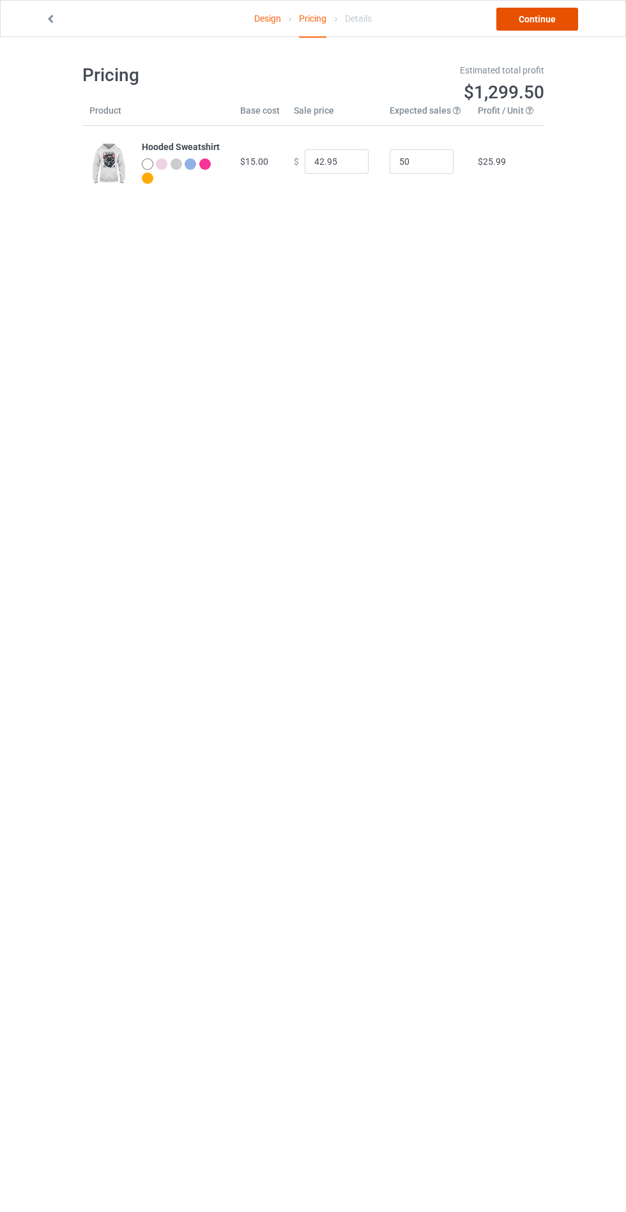
click at [543, 19] on link "Continue" at bounding box center [537, 19] width 82 height 23
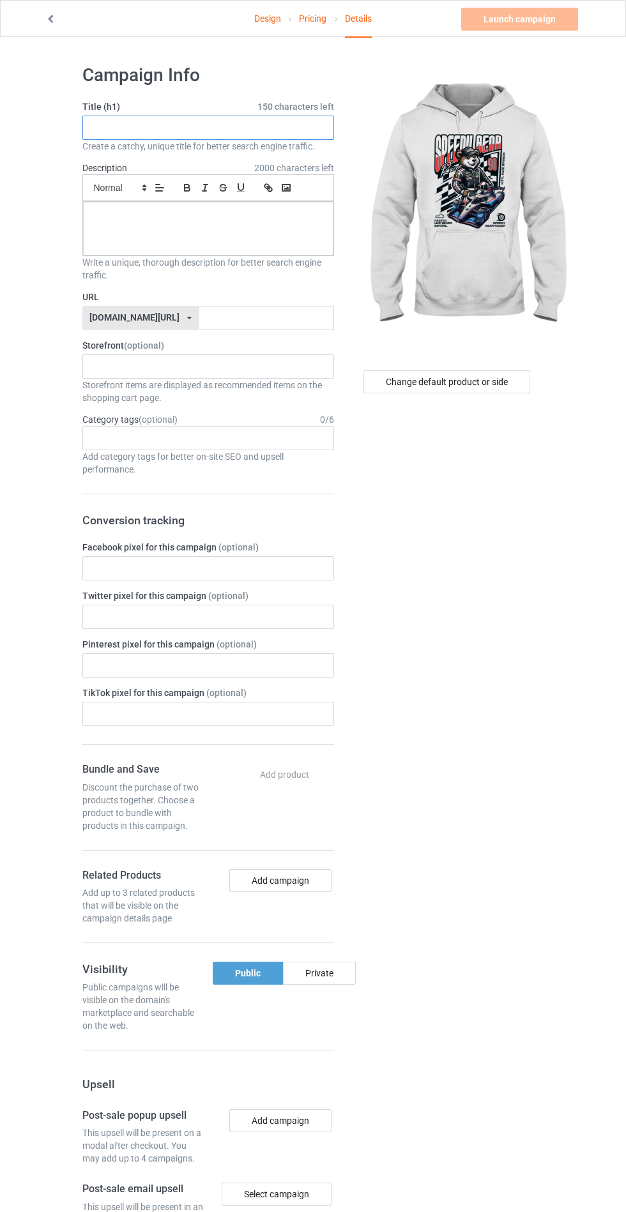
click at [304, 132] on input "text" at bounding box center [208, 128] width 252 height 24
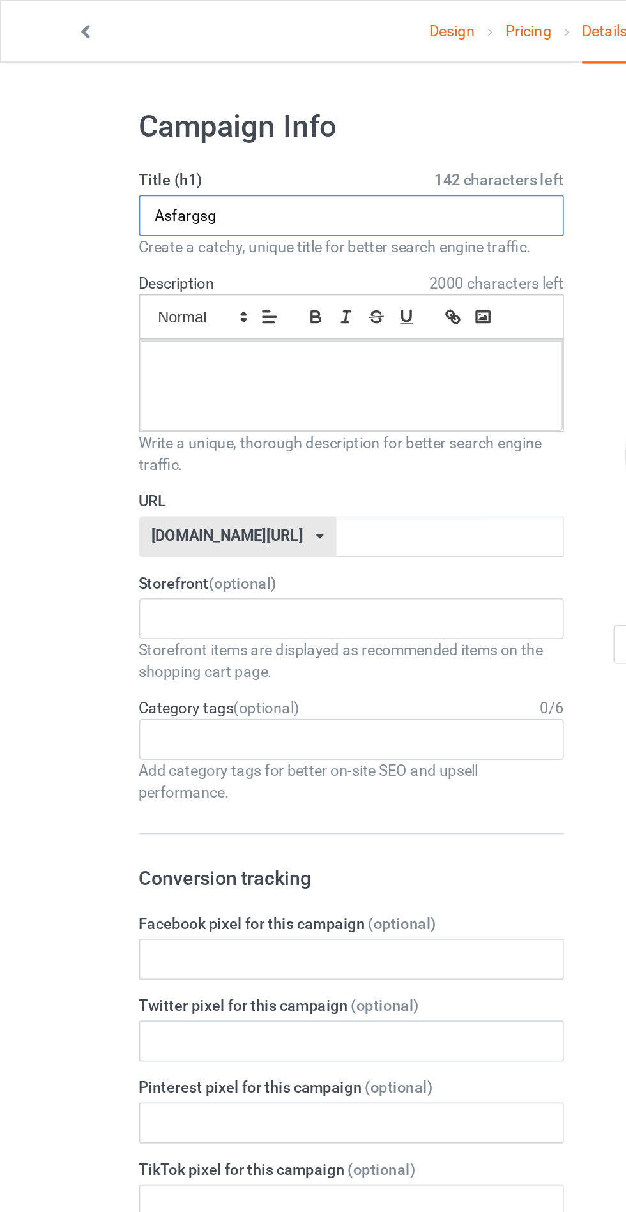
type input "Asfargsg"
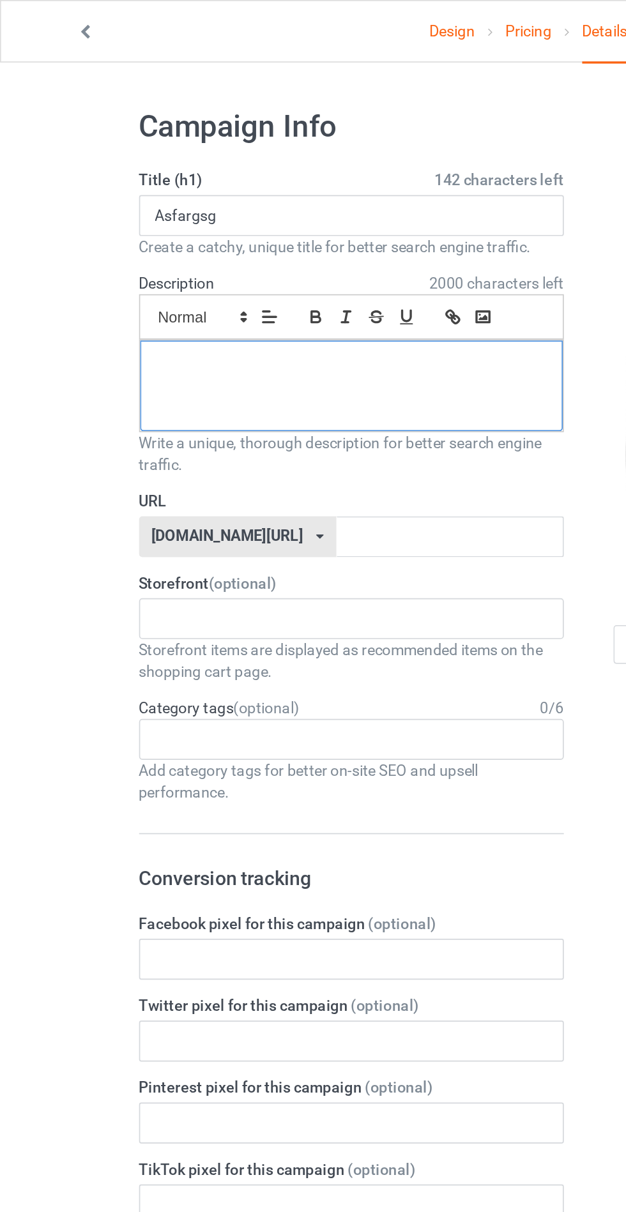
click at [263, 223] on div at bounding box center [208, 229] width 250 height 54
click at [283, 319] on input "text" at bounding box center [266, 318] width 135 height 24
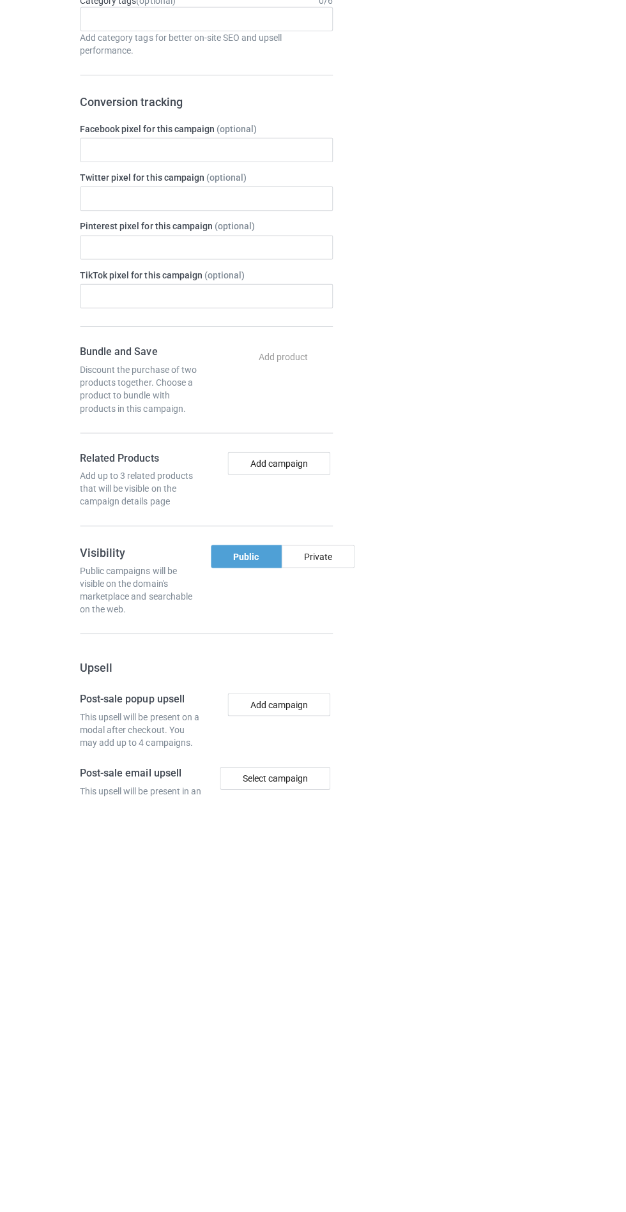
type input "Hshshdgshs"
click at [319, 971] on div "Private" at bounding box center [319, 973] width 73 height 23
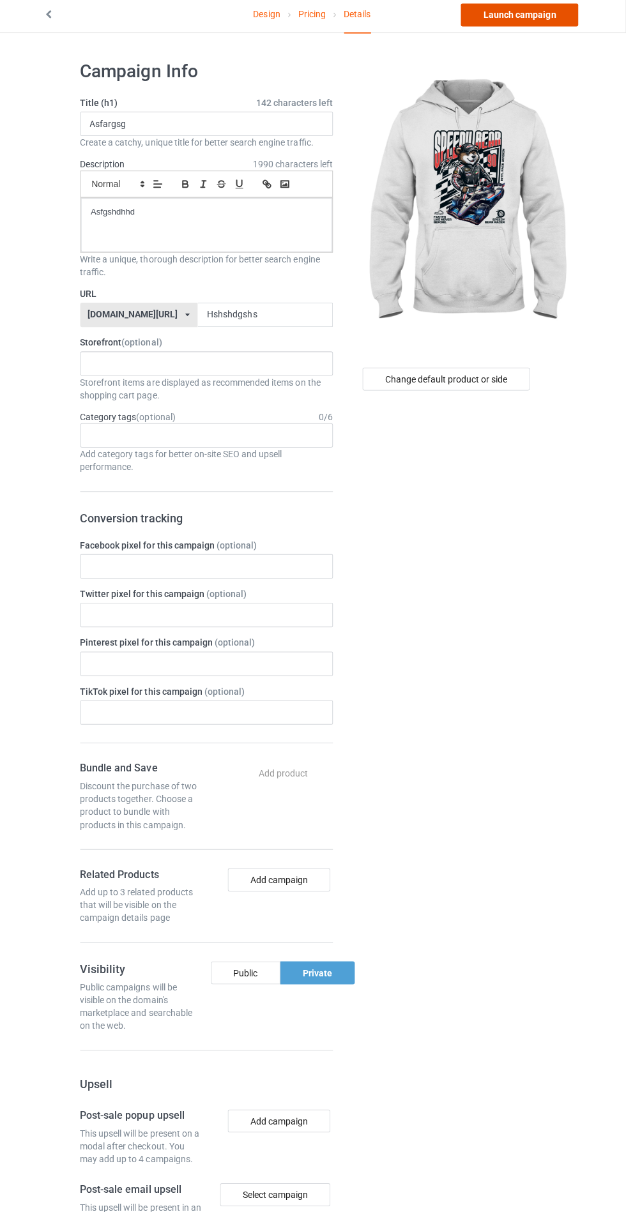
click at [538, 17] on link "Launch campaign" at bounding box center [519, 19] width 117 height 23
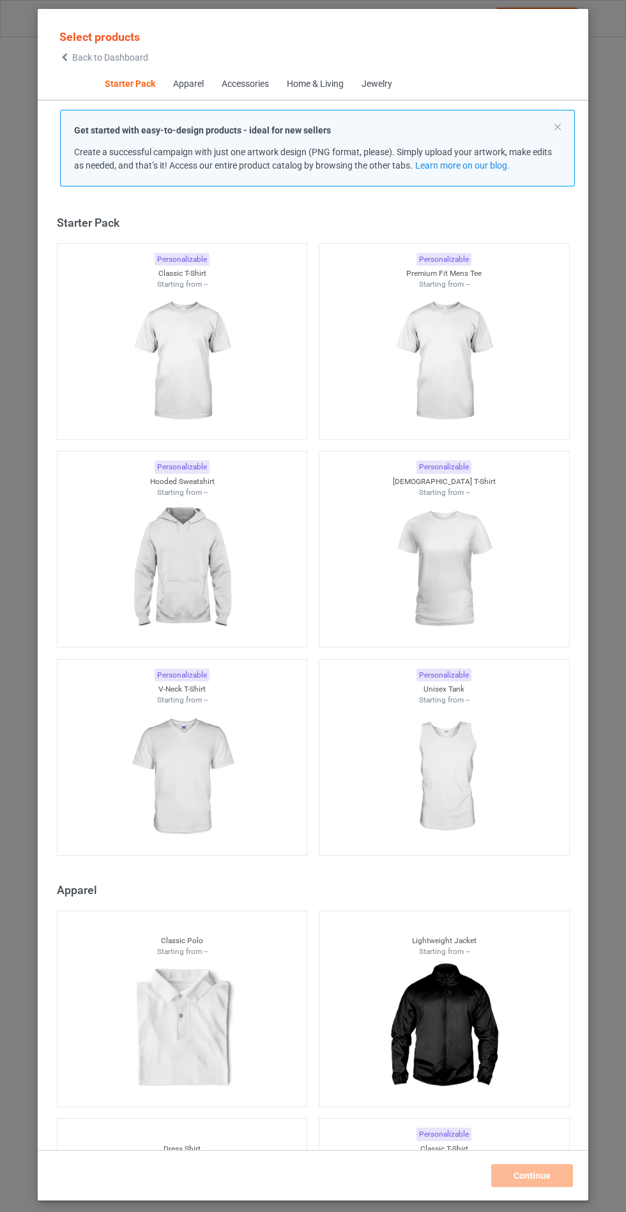
scroll to position [15, 0]
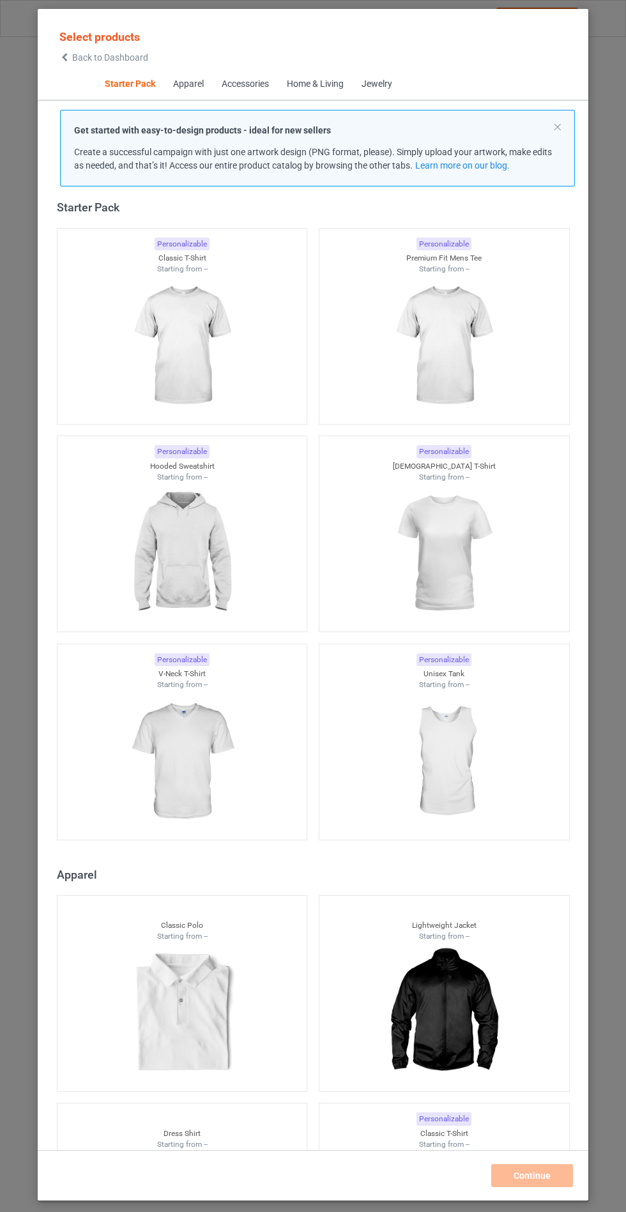
click at [209, 566] on img at bounding box center [182, 553] width 114 height 143
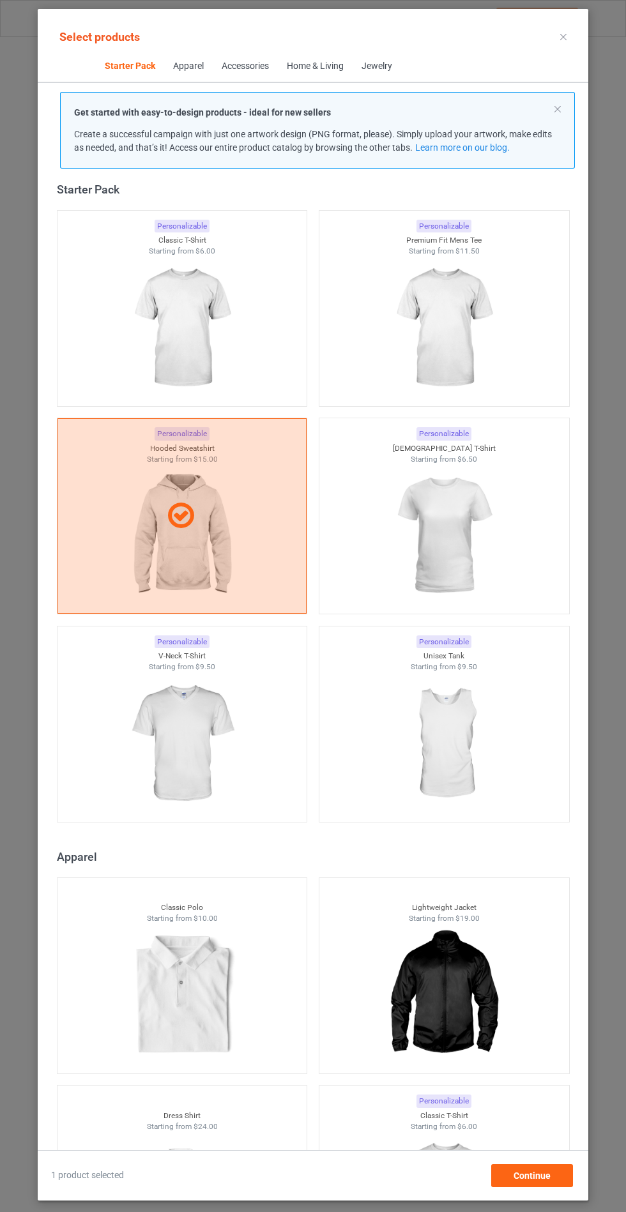
scroll to position [74, 0]
click at [540, 1176] on span "Continue" at bounding box center [531, 1176] width 37 height 10
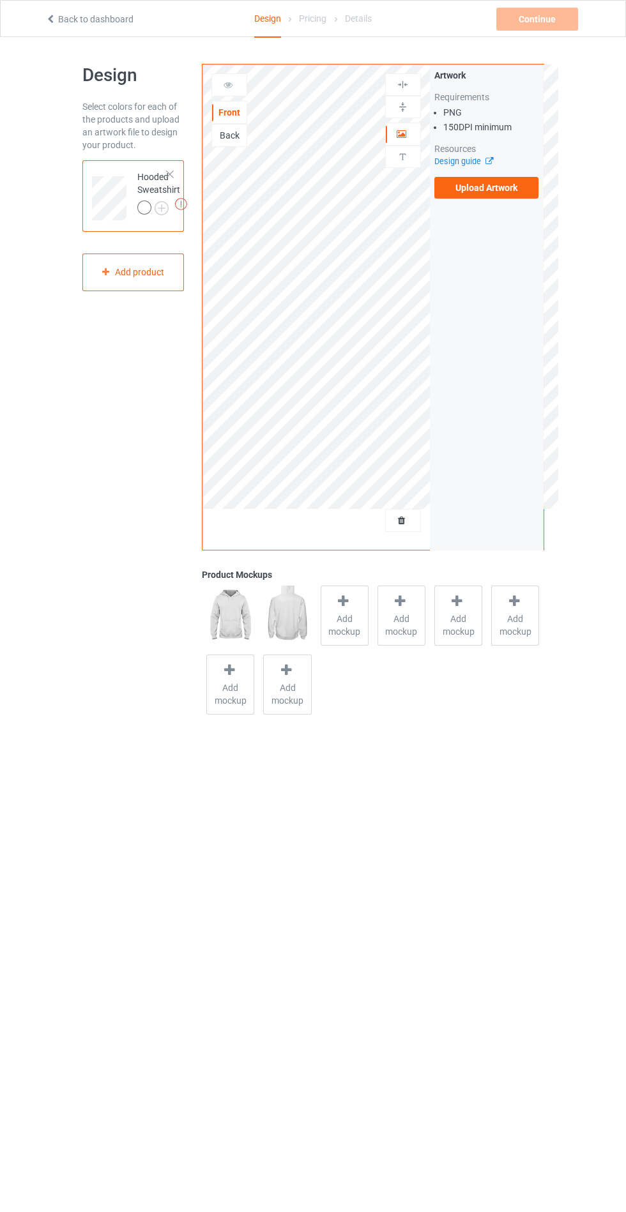
click at [525, 195] on label "Upload Artwork" at bounding box center [486, 188] width 105 height 22
click at [0, 0] on input "Upload Artwork" at bounding box center [0, 0] width 0 height 0
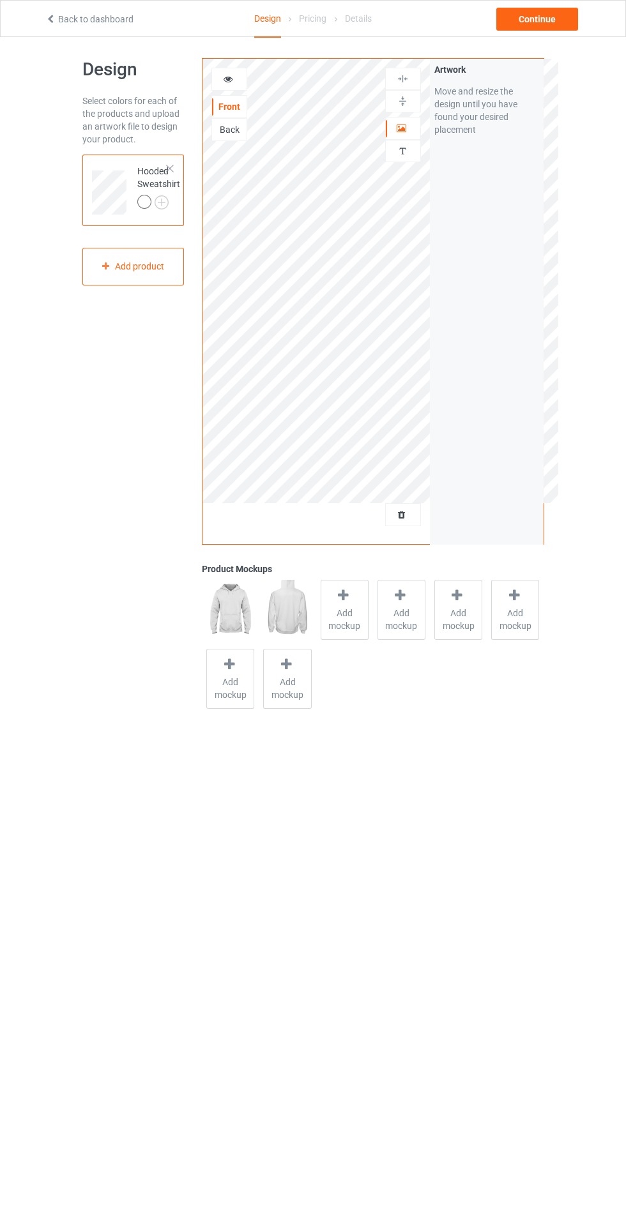
scroll to position [3, 0]
click at [361, 632] on span "Add mockup" at bounding box center [344, 622] width 47 height 26
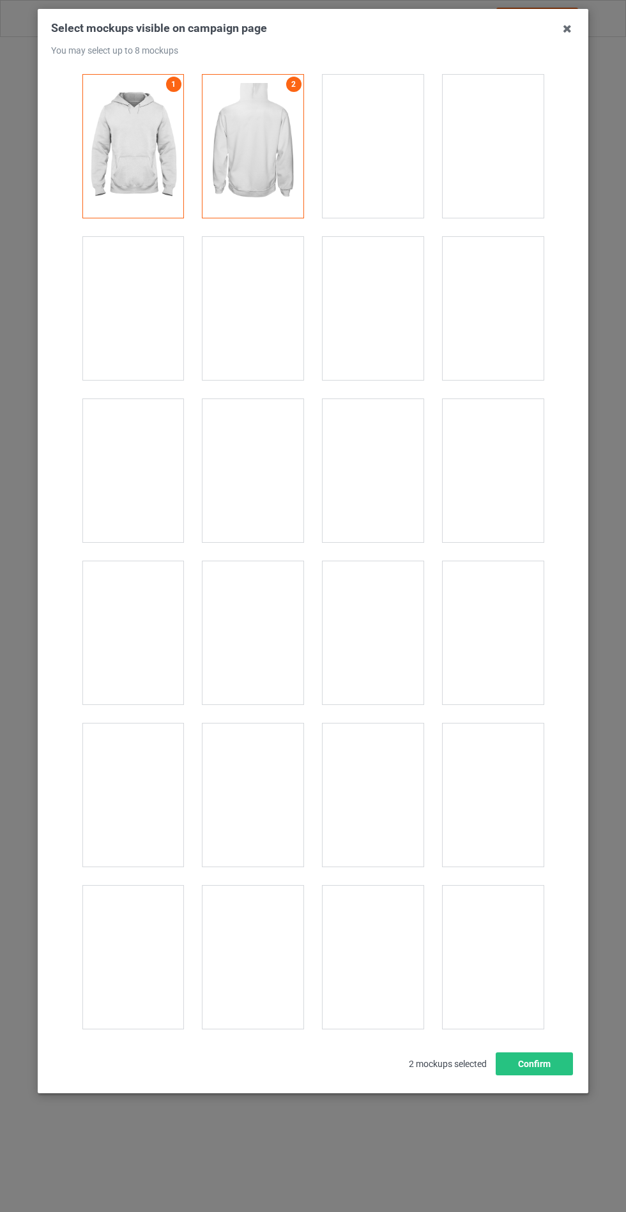
scroll to position [10307, 0]
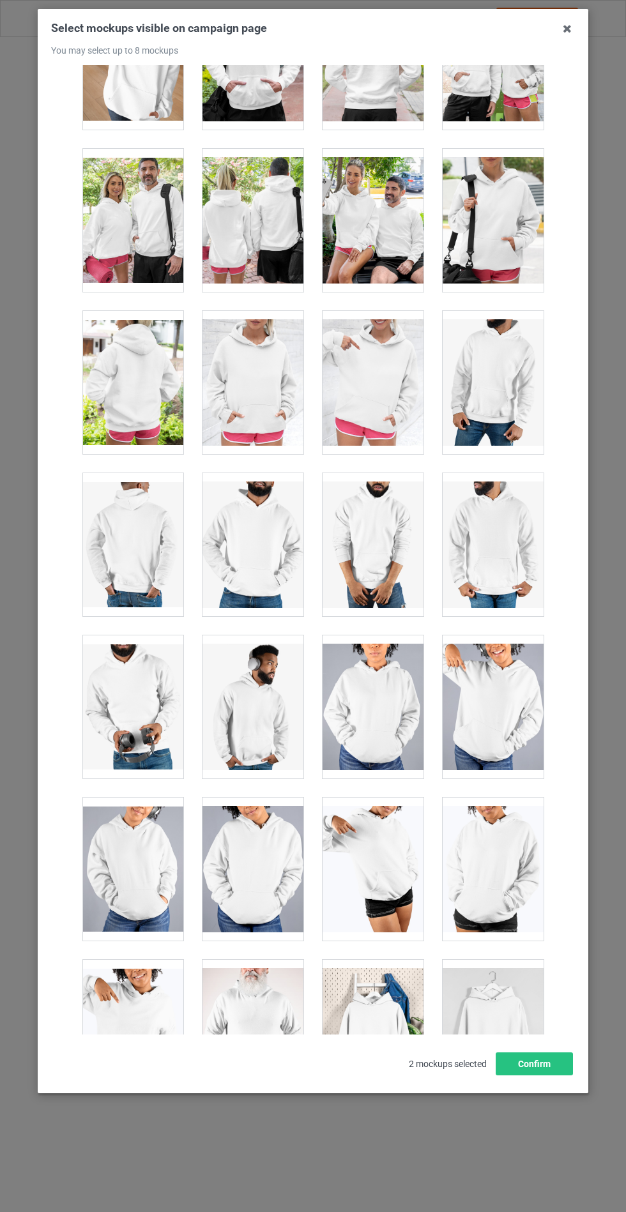
click at [261, 368] on div at bounding box center [252, 382] width 101 height 143
click at [545, 1075] on button "Confirm" at bounding box center [534, 1063] width 77 height 23
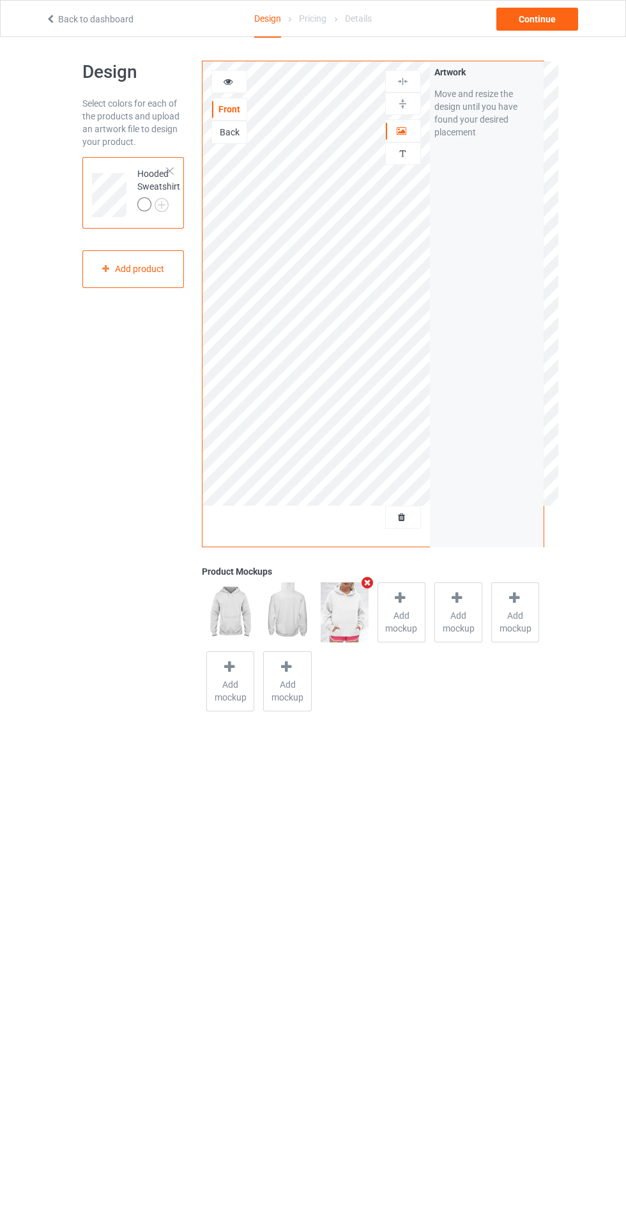
click at [0, 0] on img at bounding box center [0, 0] width 0 height 0
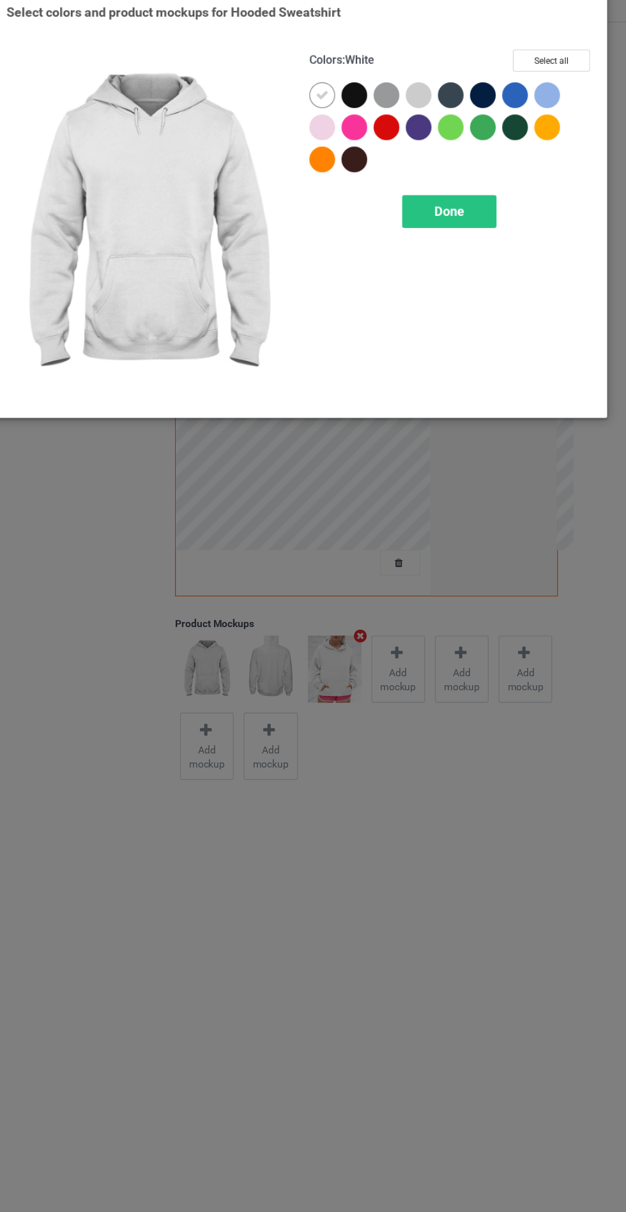
click at [337, 122] on div at bounding box center [333, 130] width 23 height 23
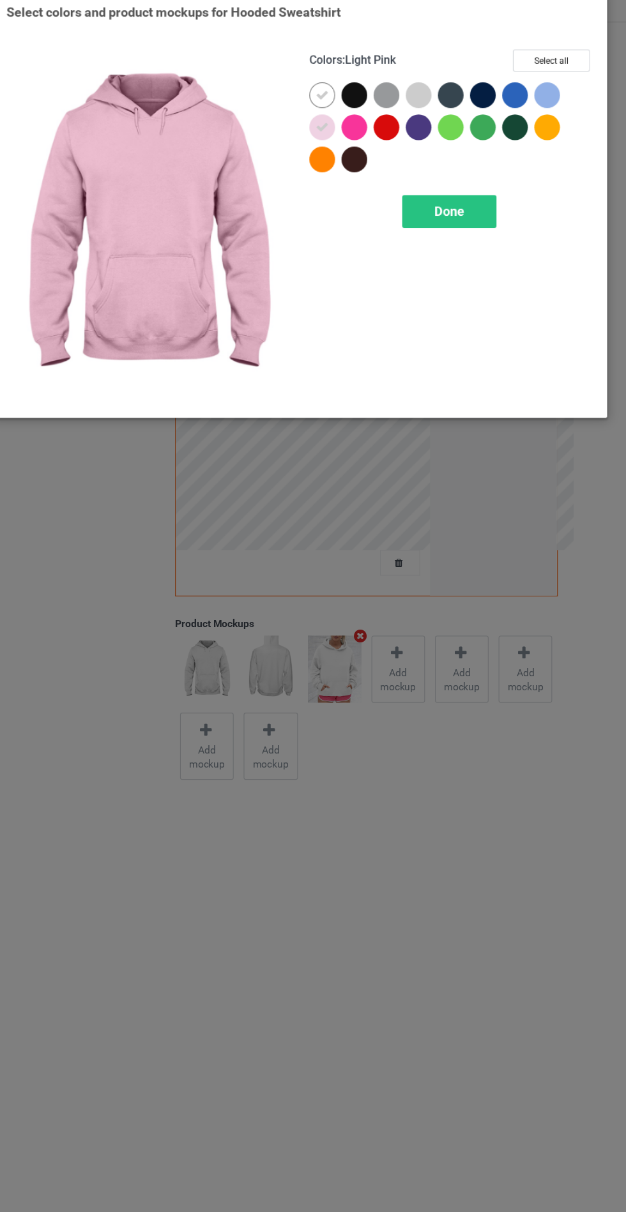
click at [421, 103] on div at bounding box center [419, 102] width 23 height 23
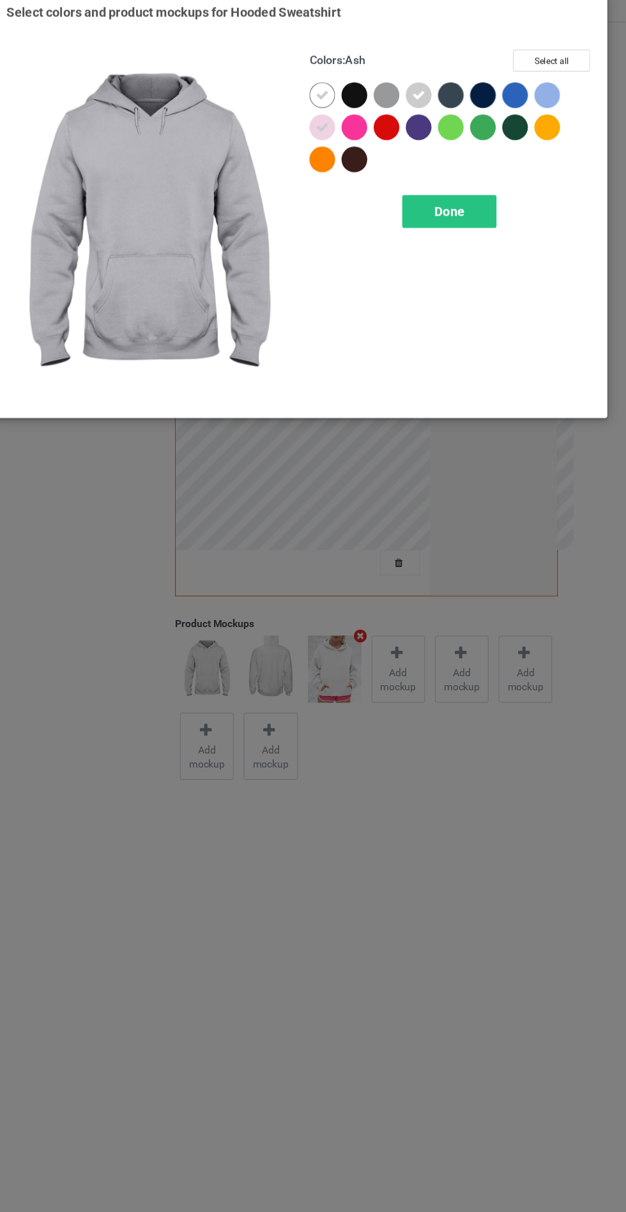
click at [534, 100] on div at bounding box center [534, 102] width 23 height 23
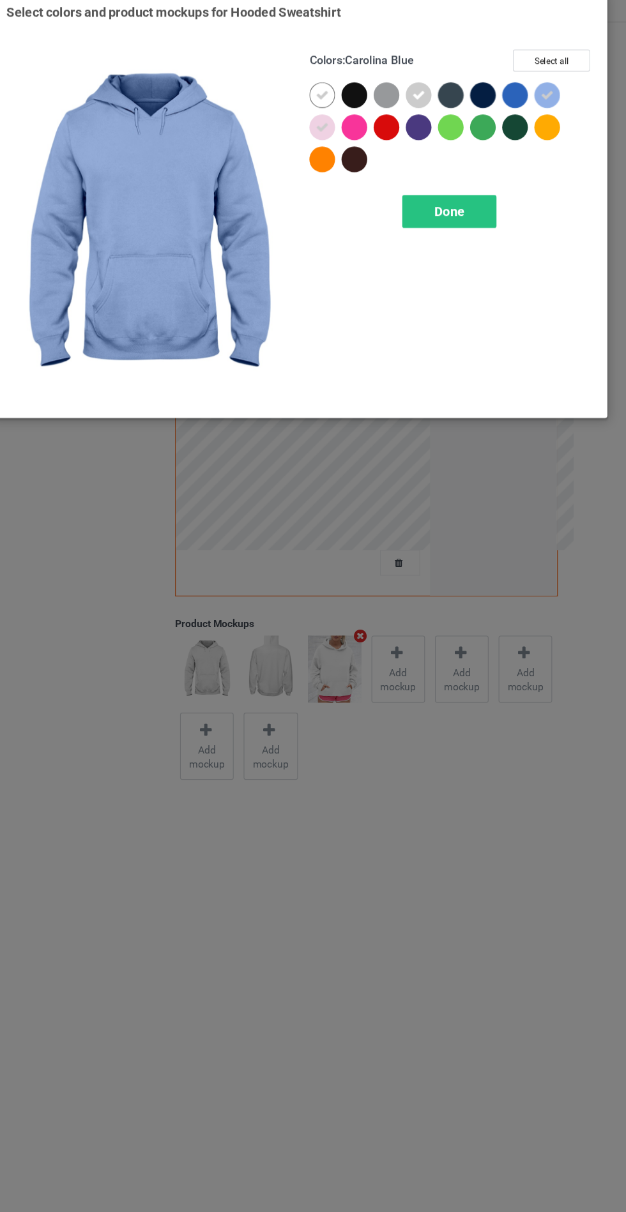
click at [365, 132] on div at bounding box center [362, 130] width 23 height 23
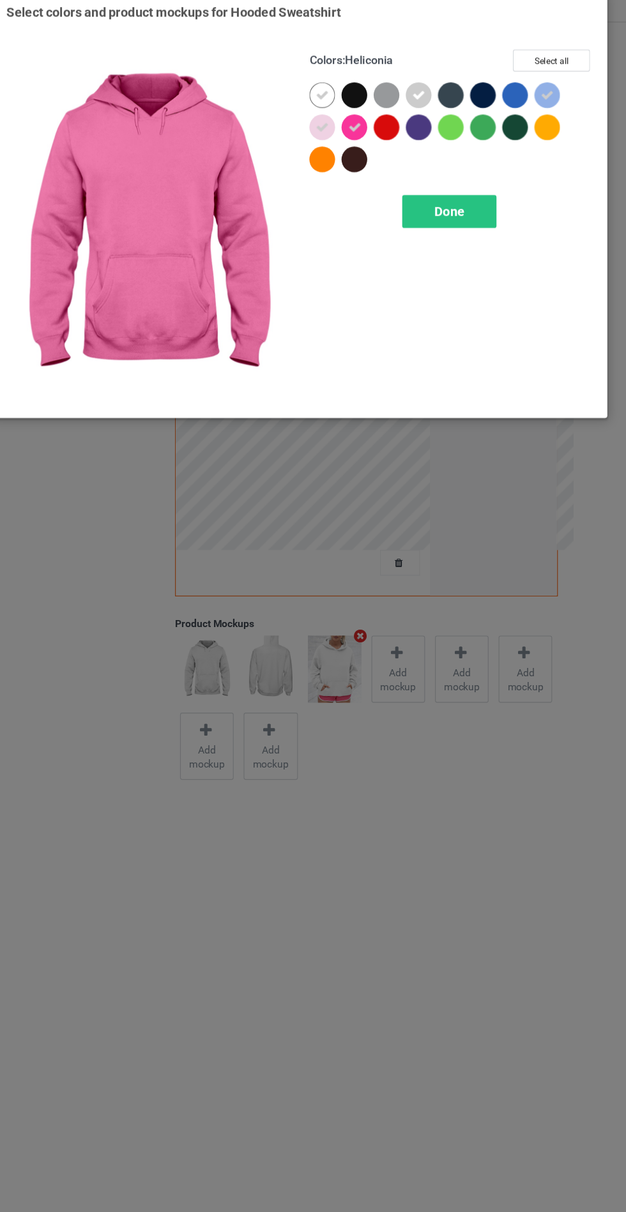
click at [469, 200] on div "Done" at bounding box center [447, 206] width 84 height 29
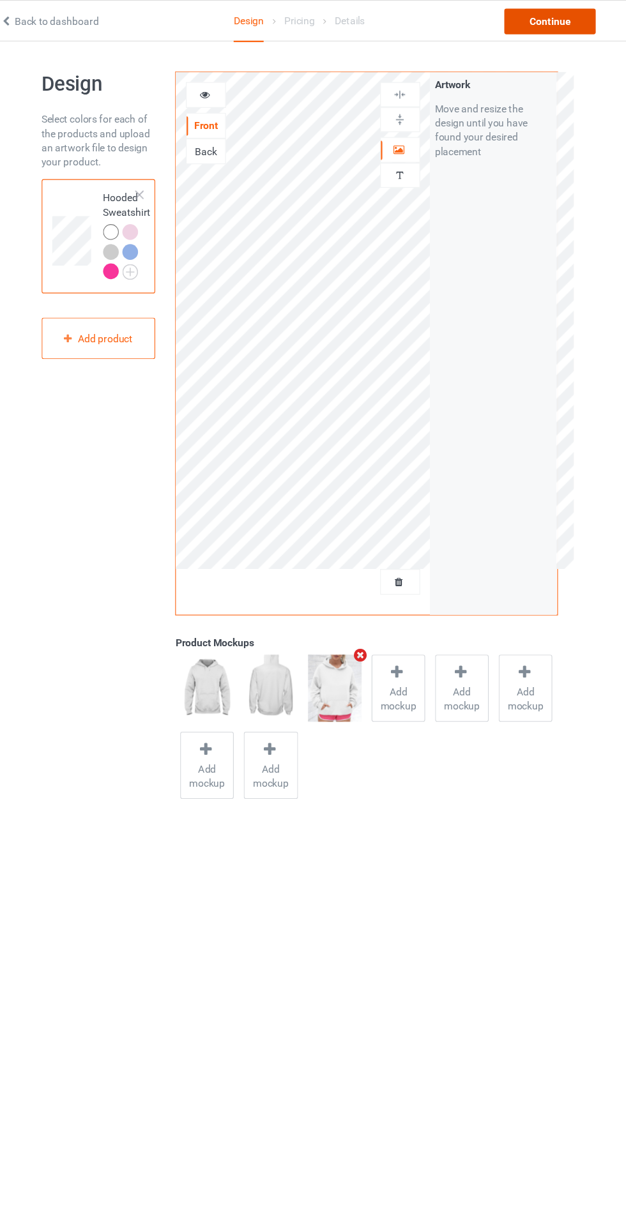
click at [538, 11] on div "Continue" at bounding box center [537, 19] width 82 height 23
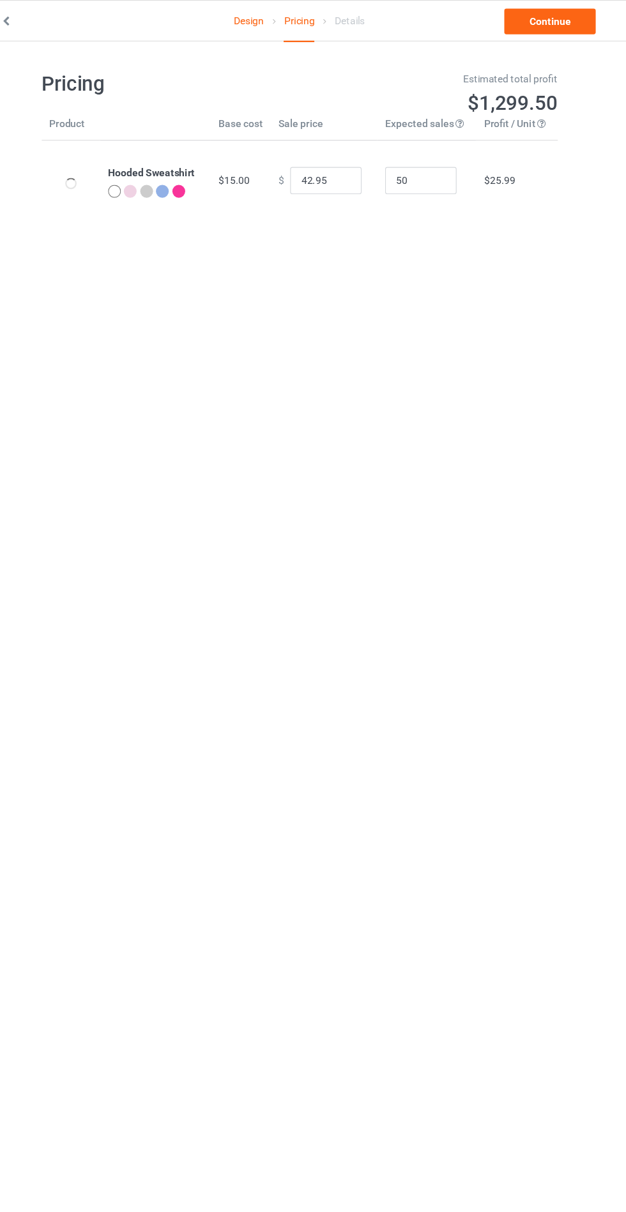
click at [482, 5] on div "Design Pricing Details Continue" at bounding box center [312, 19] width 553 height 36
click at [529, 13] on link "Continue" at bounding box center [537, 19] width 82 height 23
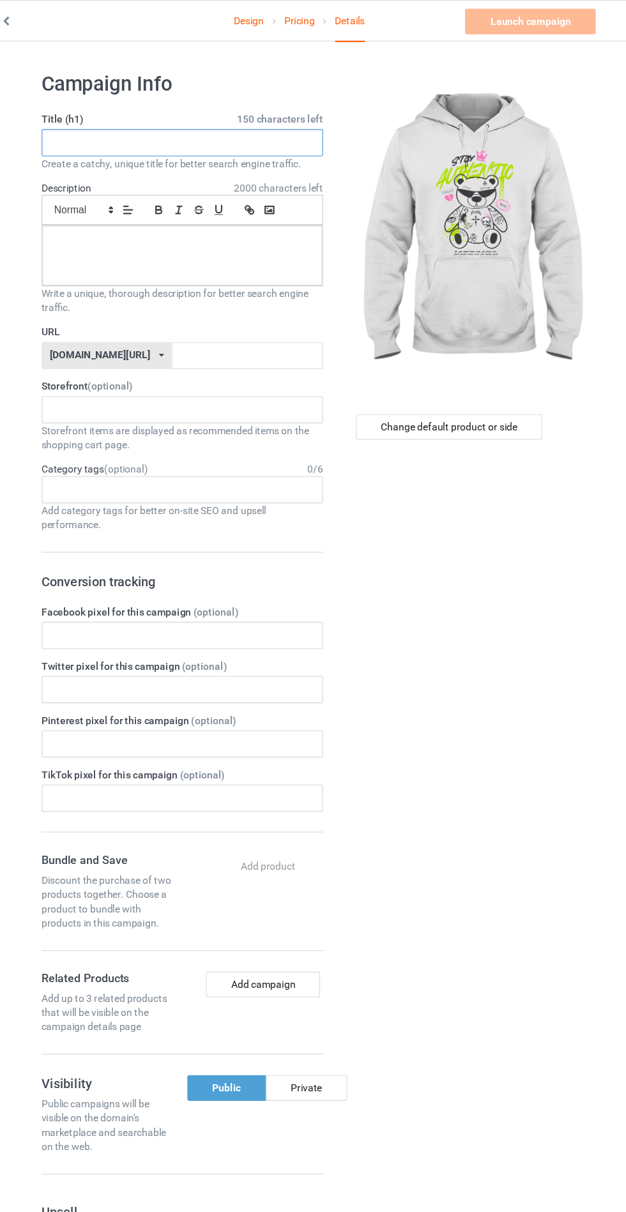
click at [311, 126] on input "text" at bounding box center [208, 128] width 252 height 24
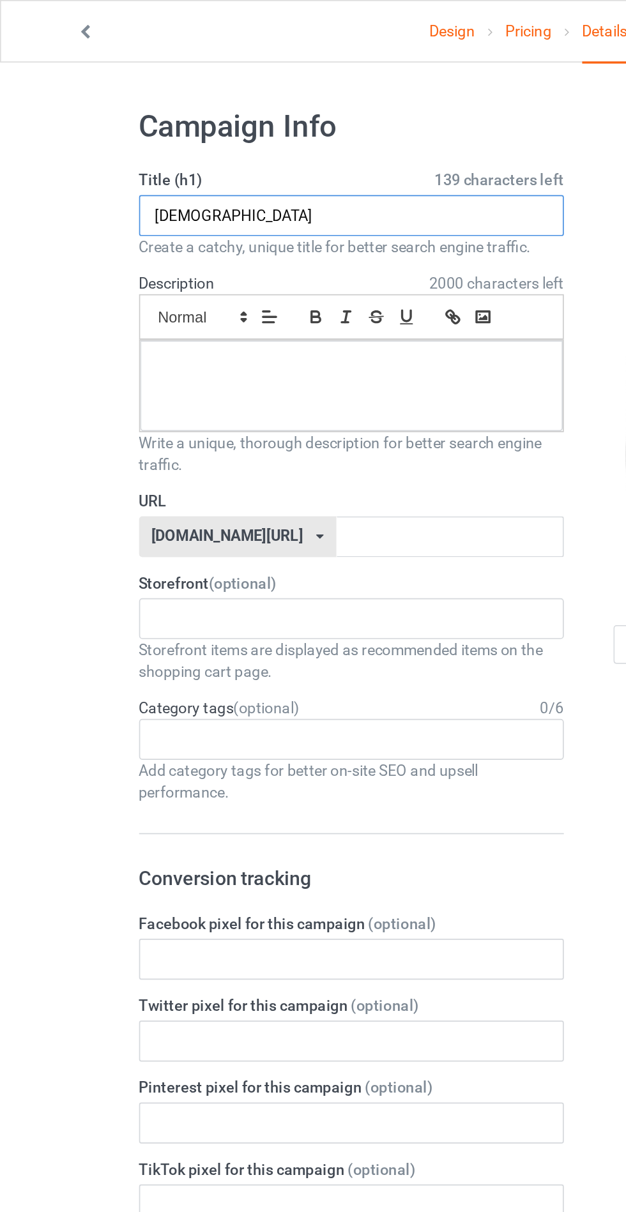
type input "Asfarshshhs"
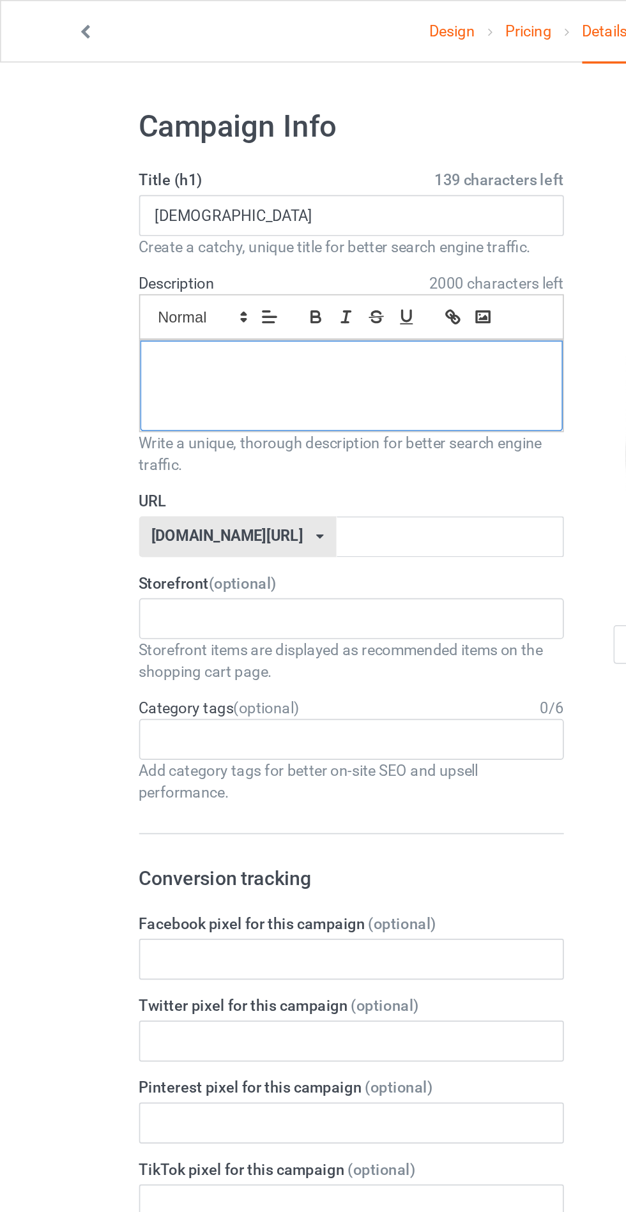
click at [125, 238] on div at bounding box center [208, 229] width 250 height 54
click at [266, 316] on input "text" at bounding box center [266, 318] width 135 height 24
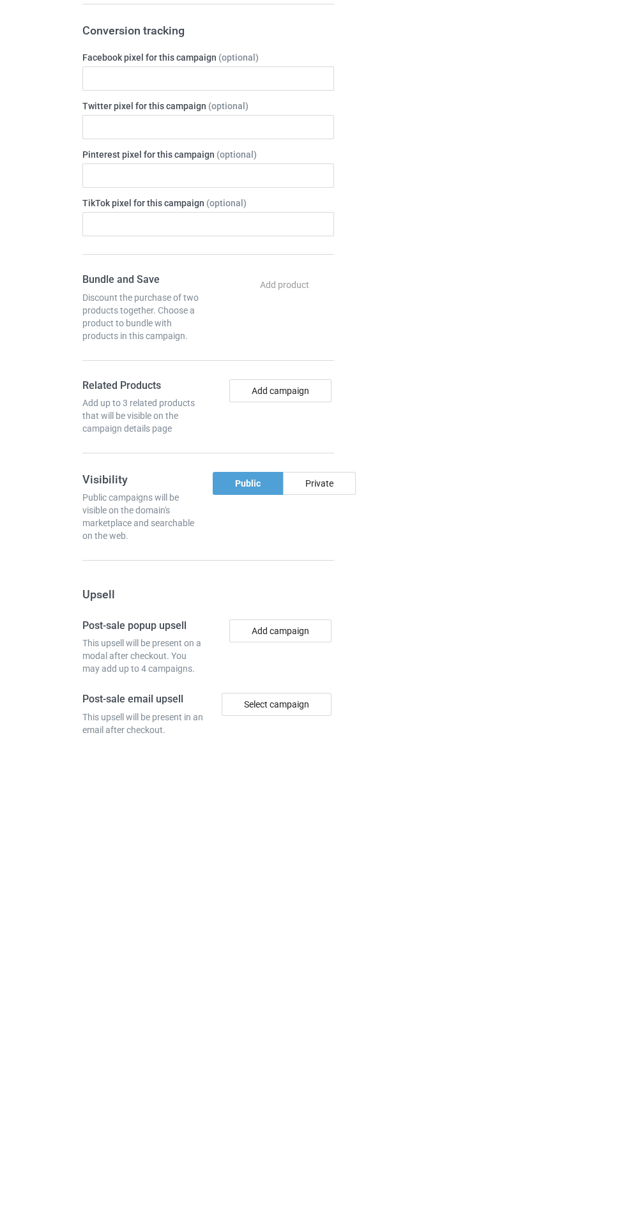
scroll to position [64, 0]
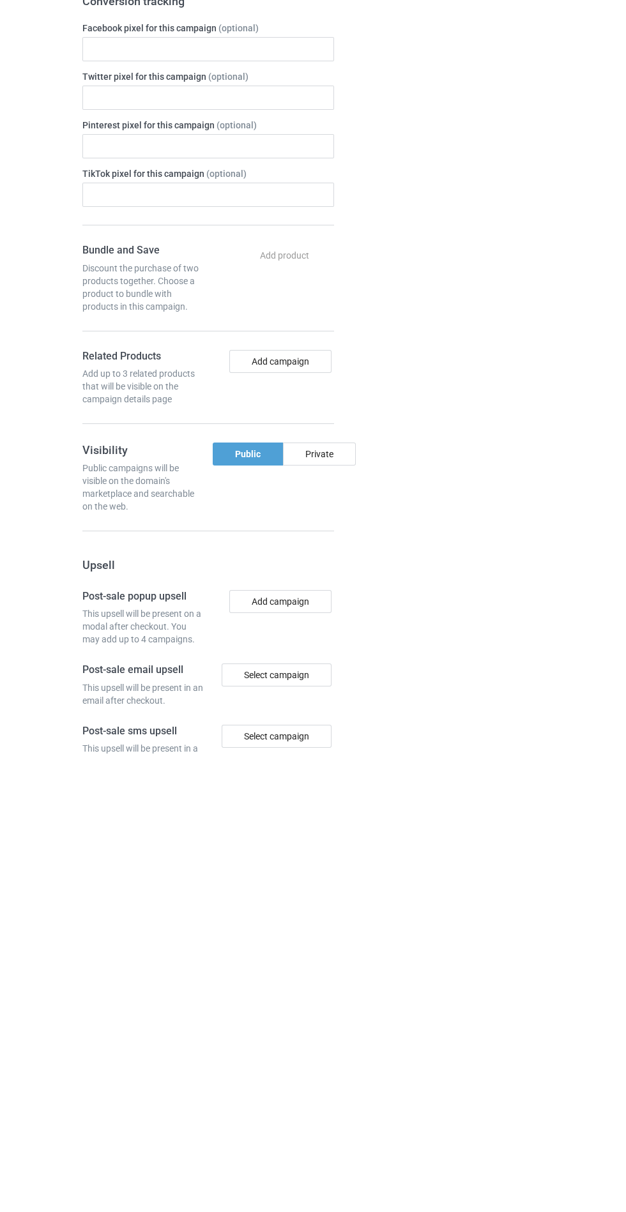
type input "Aarshshd"
click at [328, 902] on div "Private" at bounding box center [319, 909] width 73 height 23
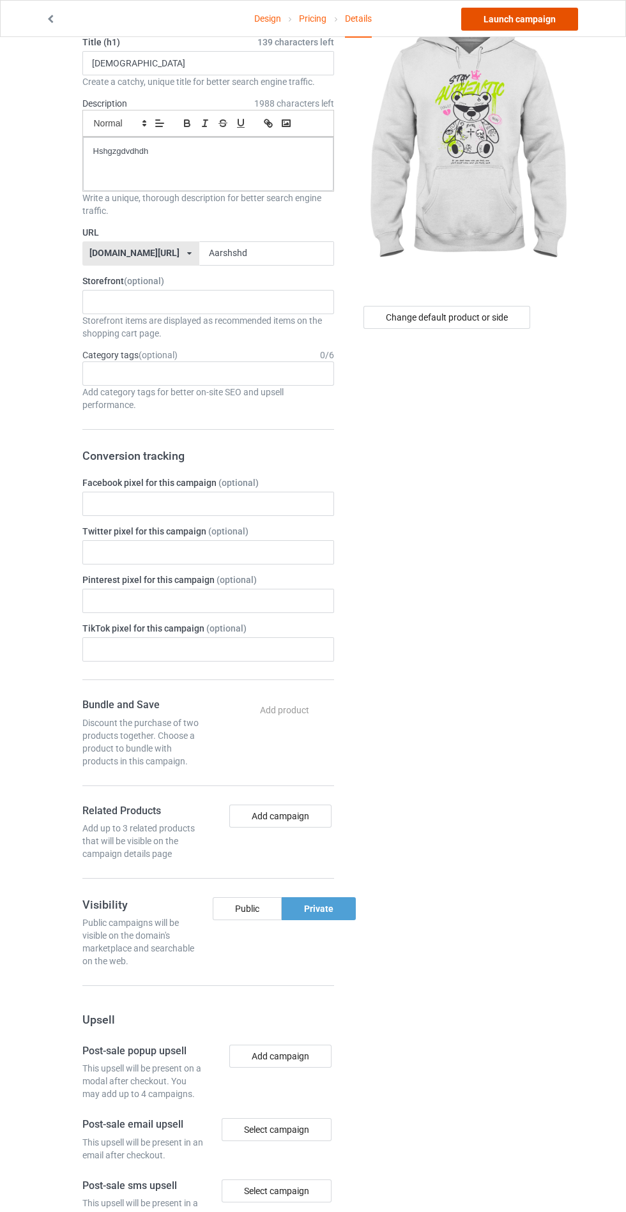
click at [553, 20] on link "Launch campaign" at bounding box center [519, 19] width 117 height 23
